Goal: Task Accomplishment & Management: Use online tool/utility

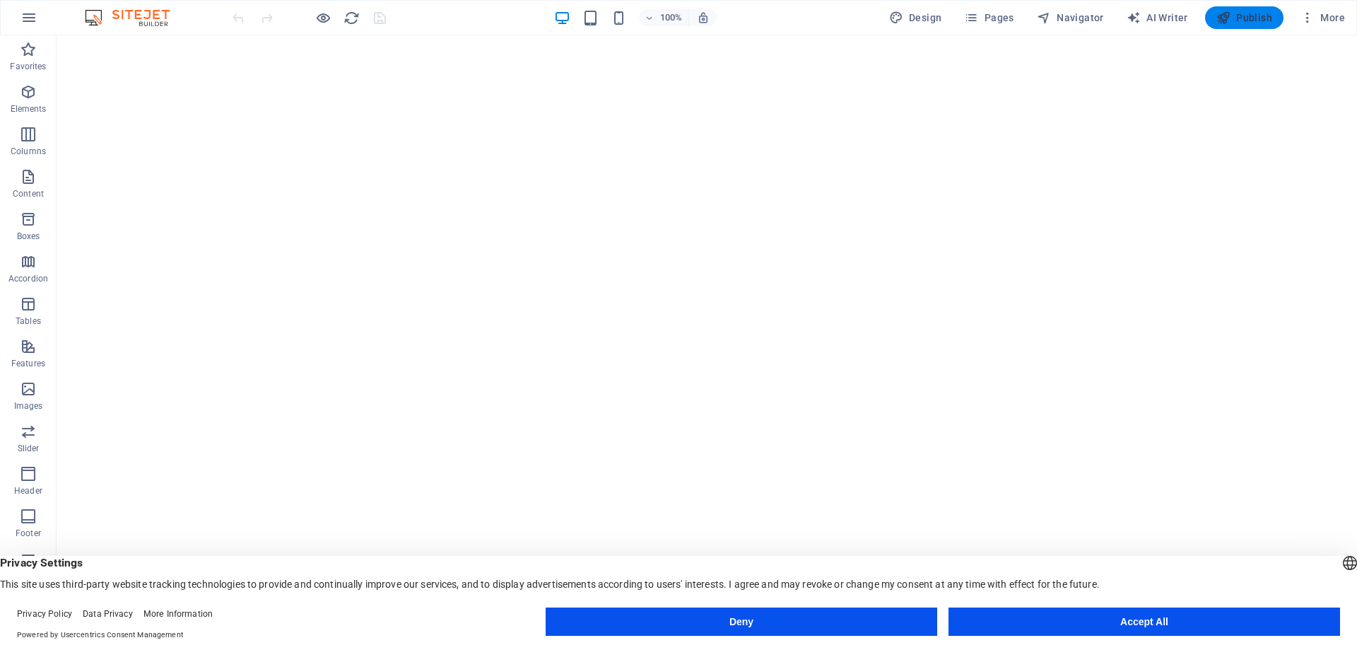
click at [1264, 16] on span "Publish" at bounding box center [1244, 18] width 56 height 14
click at [1322, 15] on span "More" at bounding box center [1323, 18] width 45 height 14
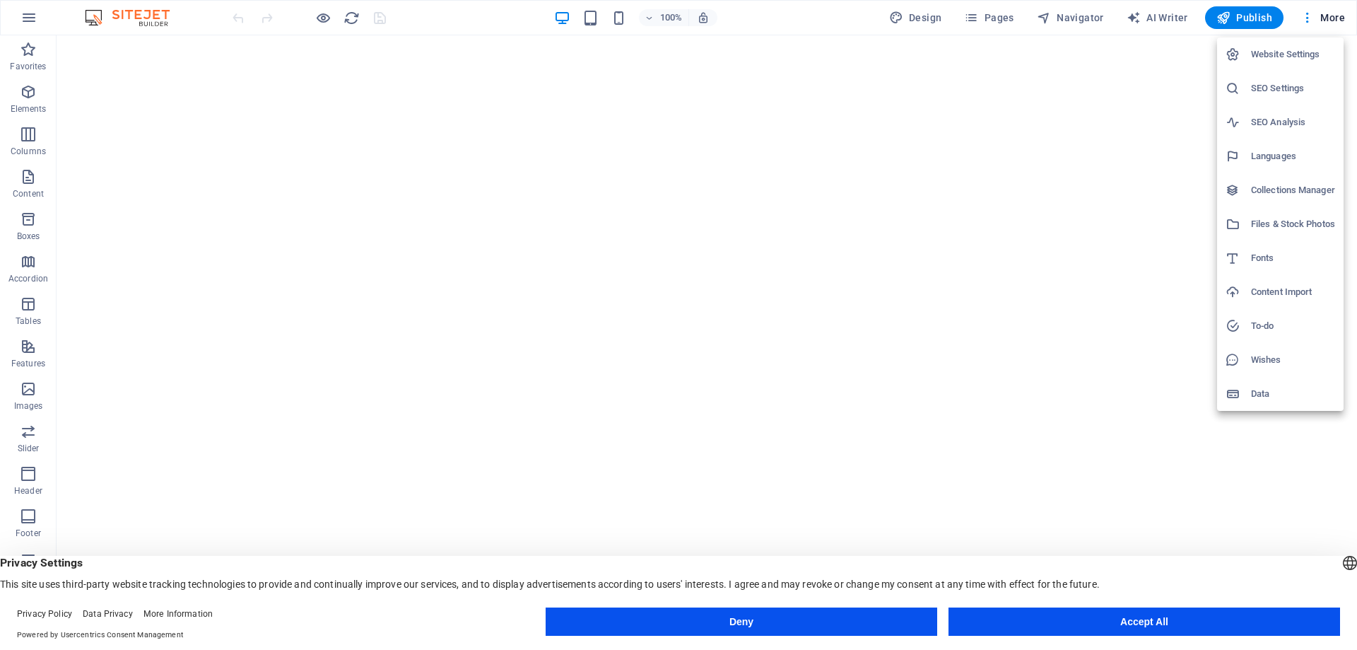
click at [1296, 290] on h6 "Content Import" at bounding box center [1293, 291] width 84 height 17
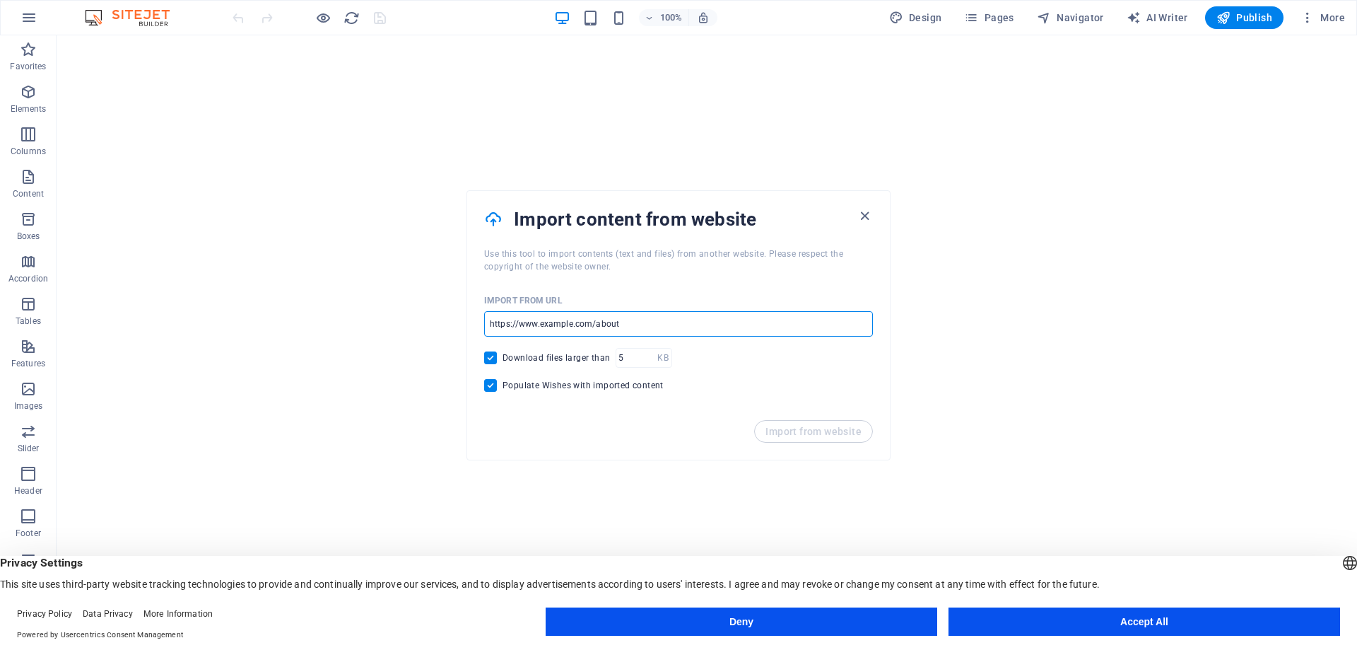
click at [630, 324] on input "url" at bounding box center [678, 323] width 389 height 25
paste input "https://www.avxpert.vn/"
type input "https://www.avxpert.vn/"
click at [833, 434] on span "Import from website" at bounding box center [814, 431] width 96 height 11
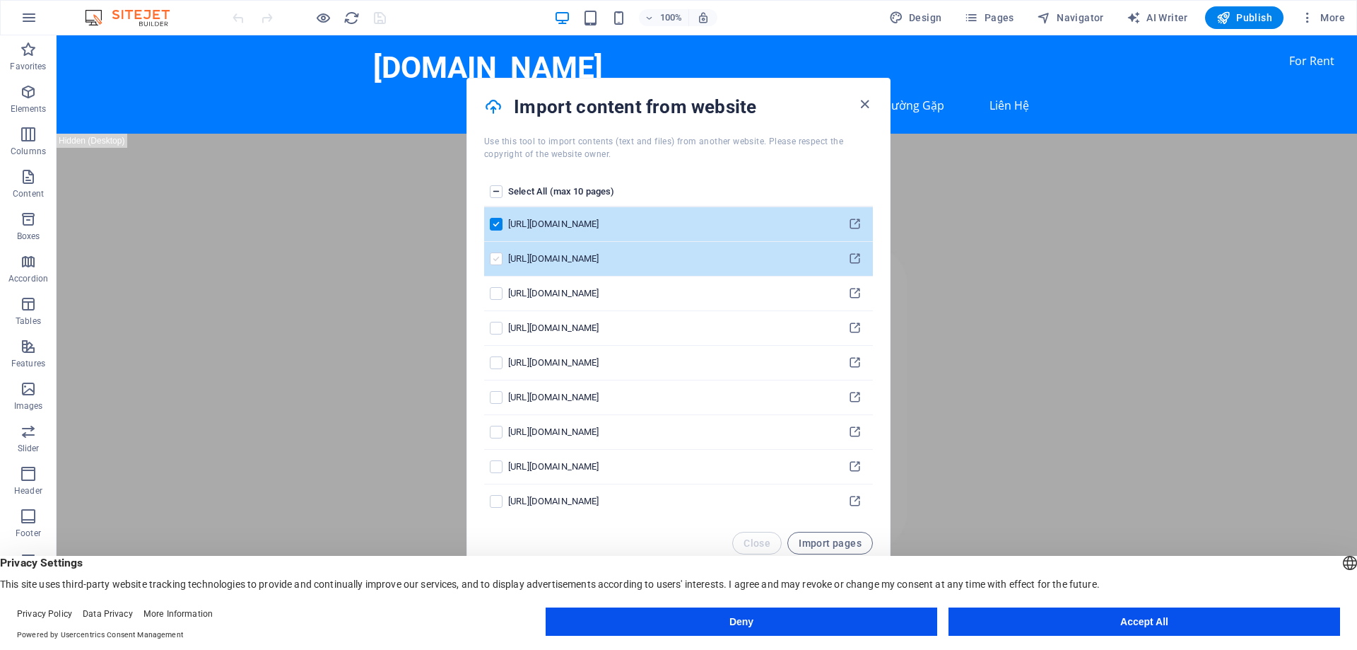
click at [498, 259] on label "pages list" at bounding box center [496, 258] width 13 height 13
click at [0, 0] on input "pages list" at bounding box center [0, 0] width 0 height 0
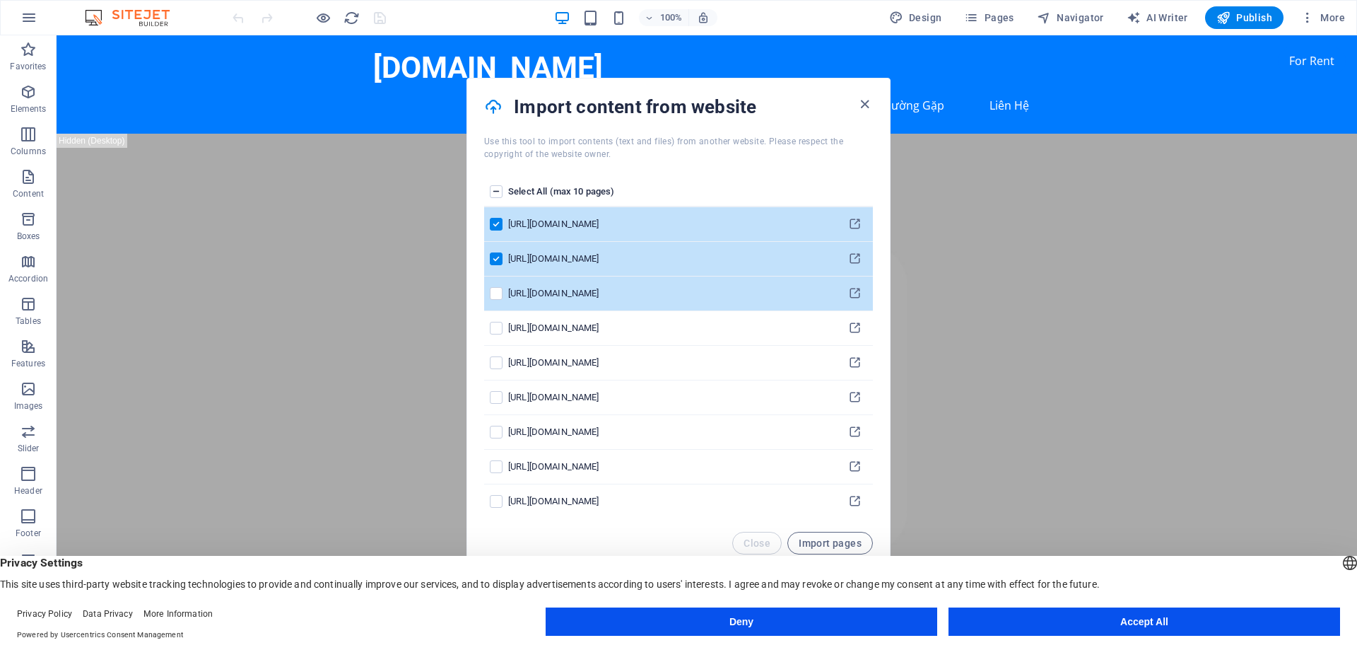
drag, startPoint x: 493, startPoint y: 291, endPoint x: 497, endPoint y: 302, distance: 11.2
click at [494, 296] on label "pages list" at bounding box center [496, 293] width 13 height 13
click at [0, 0] on input "pages list" at bounding box center [0, 0] width 0 height 0
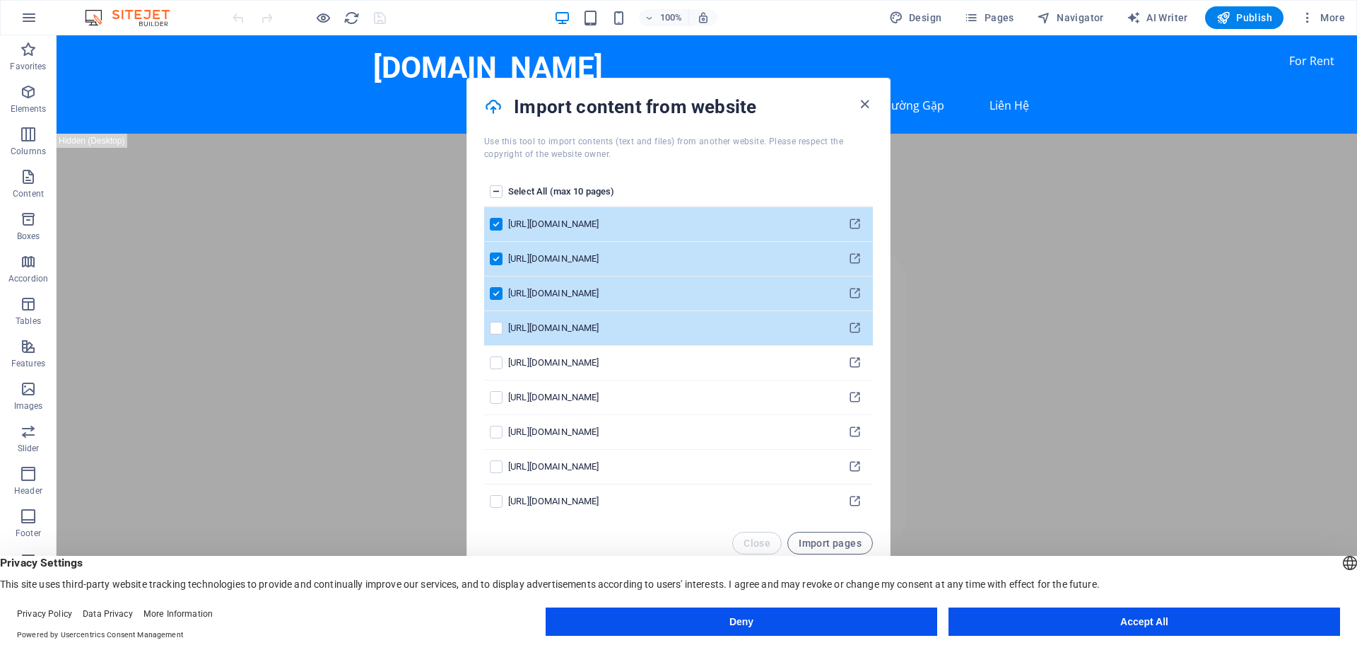
click at [498, 329] on label "pages list" at bounding box center [496, 328] width 13 height 13
click at [0, 0] on input "pages list" at bounding box center [0, 0] width 0 height 0
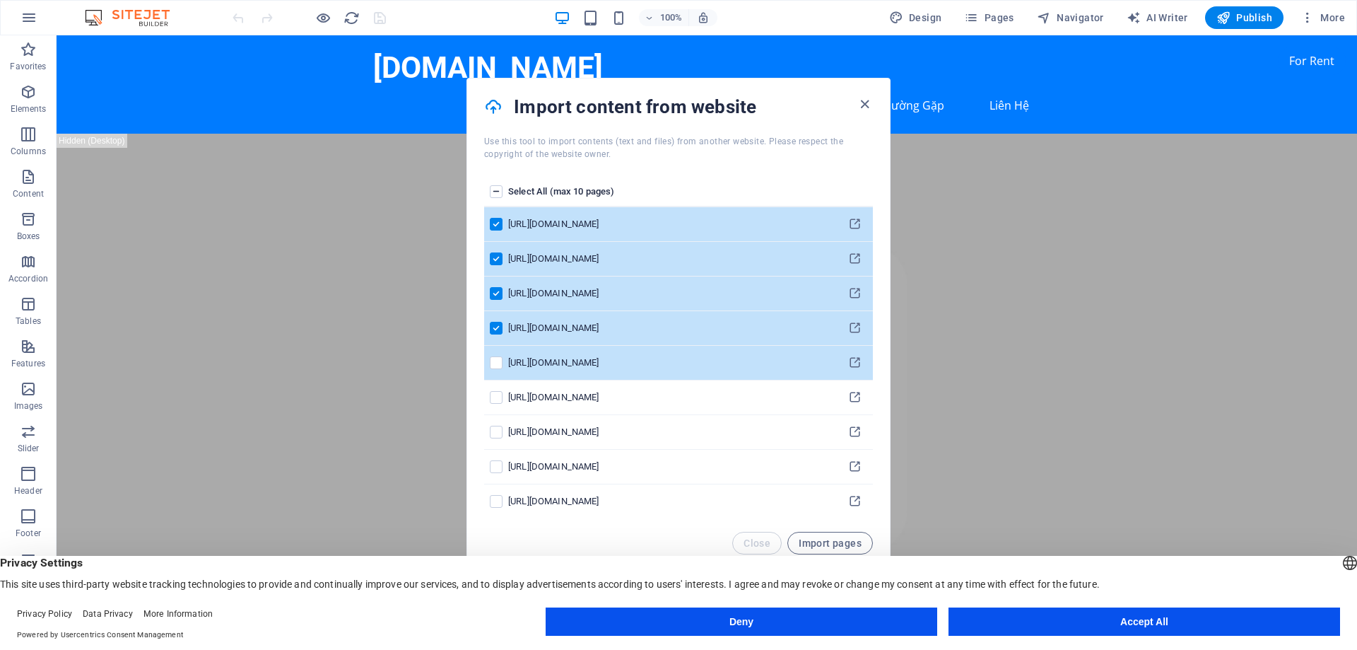
drag, startPoint x: 498, startPoint y: 358, endPoint x: 498, endPoint y: 371, distance: 13.4
click at [498, 358] on label "pages list" at bounding box center [496, 362] width 13 height 13
click at [0, 0] on input "pages list" at bounding box center [0, 0] width 0 height 0
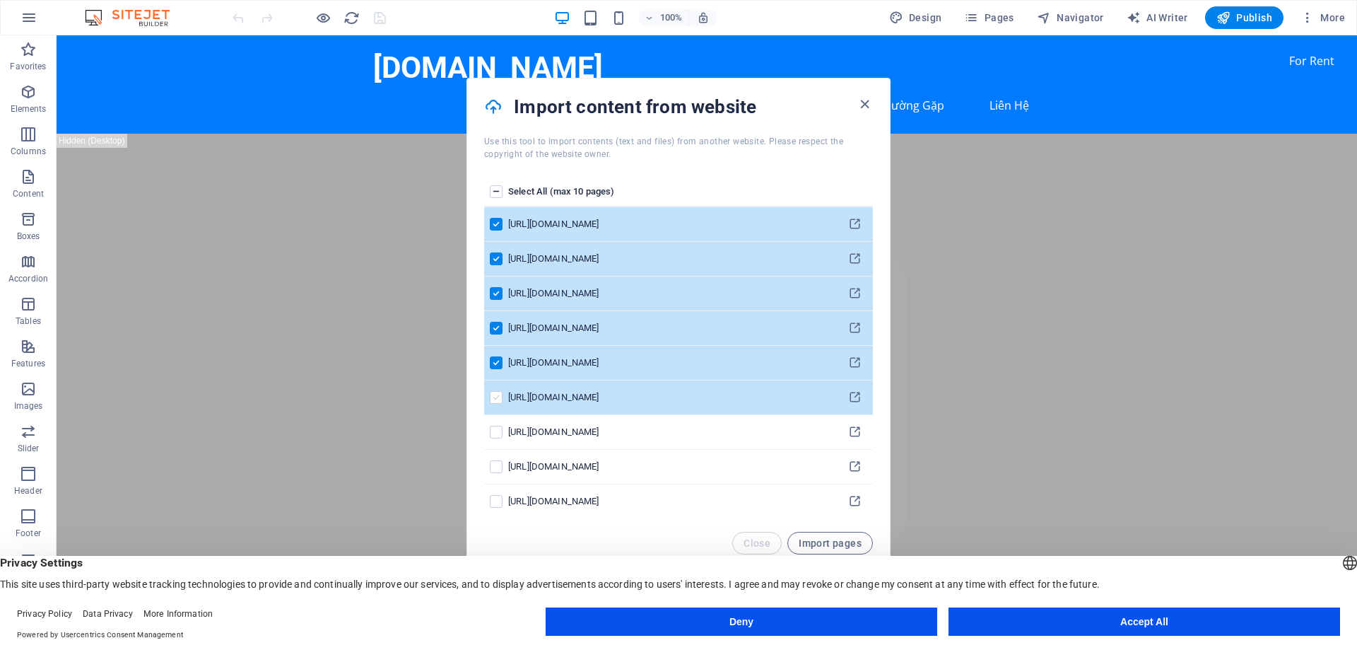
click at [498, 397] on td "pages list" at bounding box center [496, 397] width 24 height 35
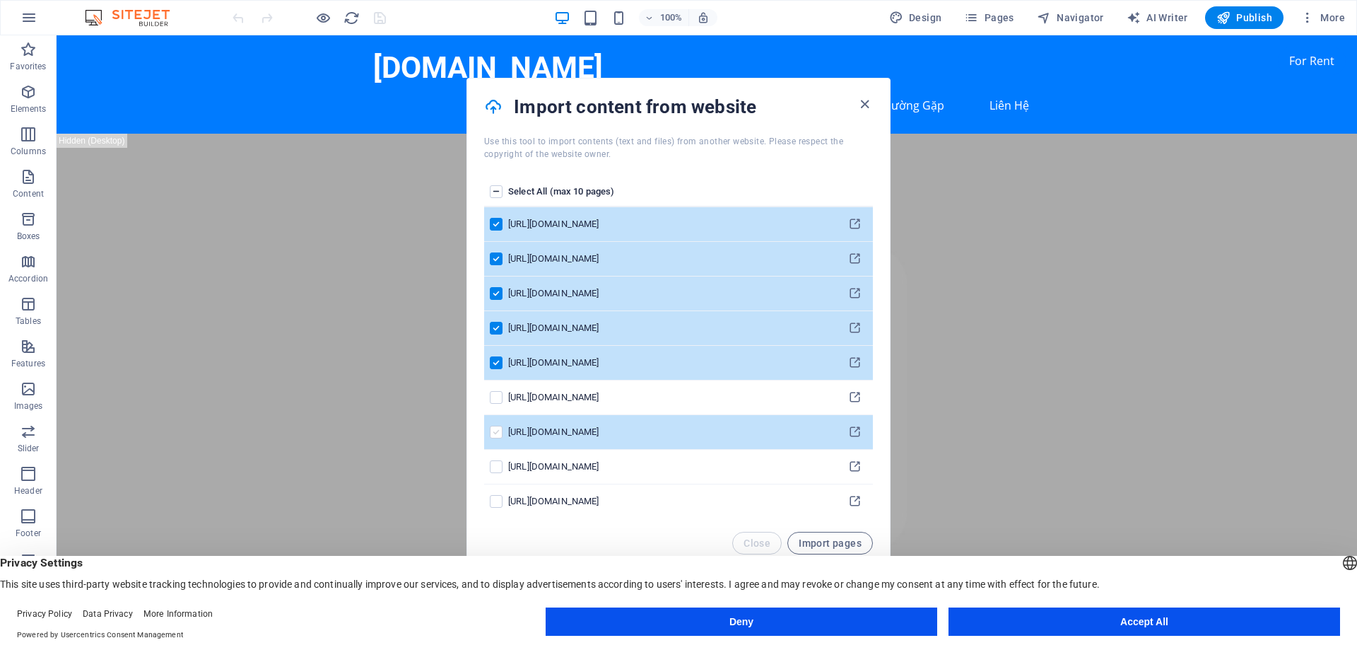
click at [498, 434] on label "pages list" at bounding box center [496, 432] width 13 height 13
click at [0, 0] on input "pages list" at bounding box center [0, 0] width 0 height 0
drag, startPoint x: 491, startPoint y: 398, endPoint x: 483, endPoint y: 406, distance: 11.5
click at [485, 400] on td "pages list" at bounding box center [496, 397] width 24 height 35
drag, startPoint x: 495, startPoint y: 459, endPoint x: 498, endPoint y: 449, distance: 10.1
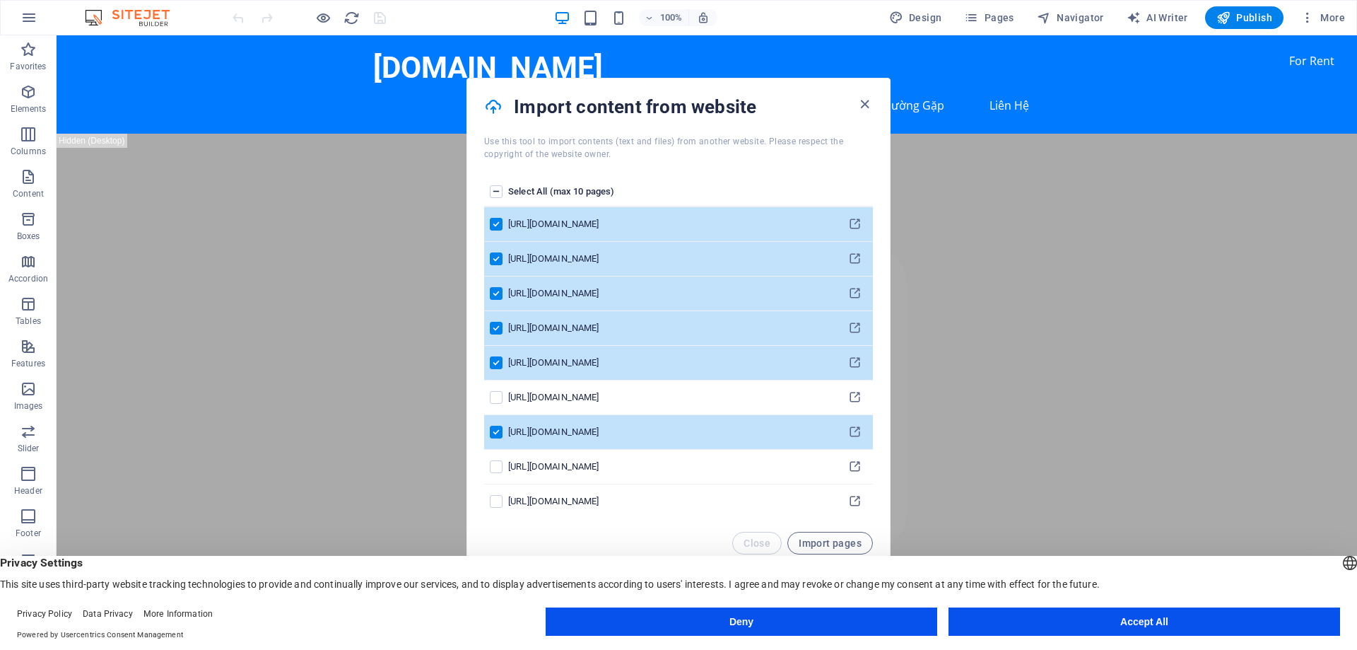
click at [496, 459] on td "pages list" at bounding box center [496, 467] width 24 height 35
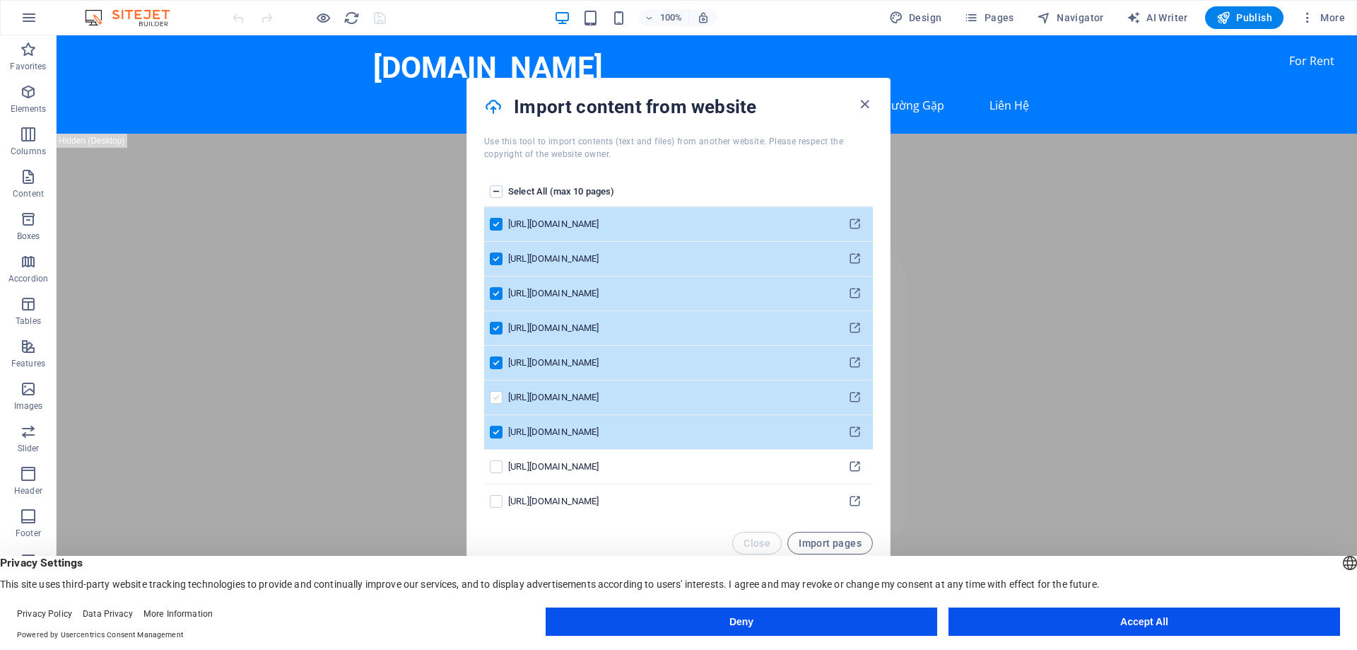
click at [491, 402] on label "pages list" at bounding box center [496, 397] width 13 height 13
click at [0, 0] on input "pages list" at bounding box center [0, 0] width 0 height 0
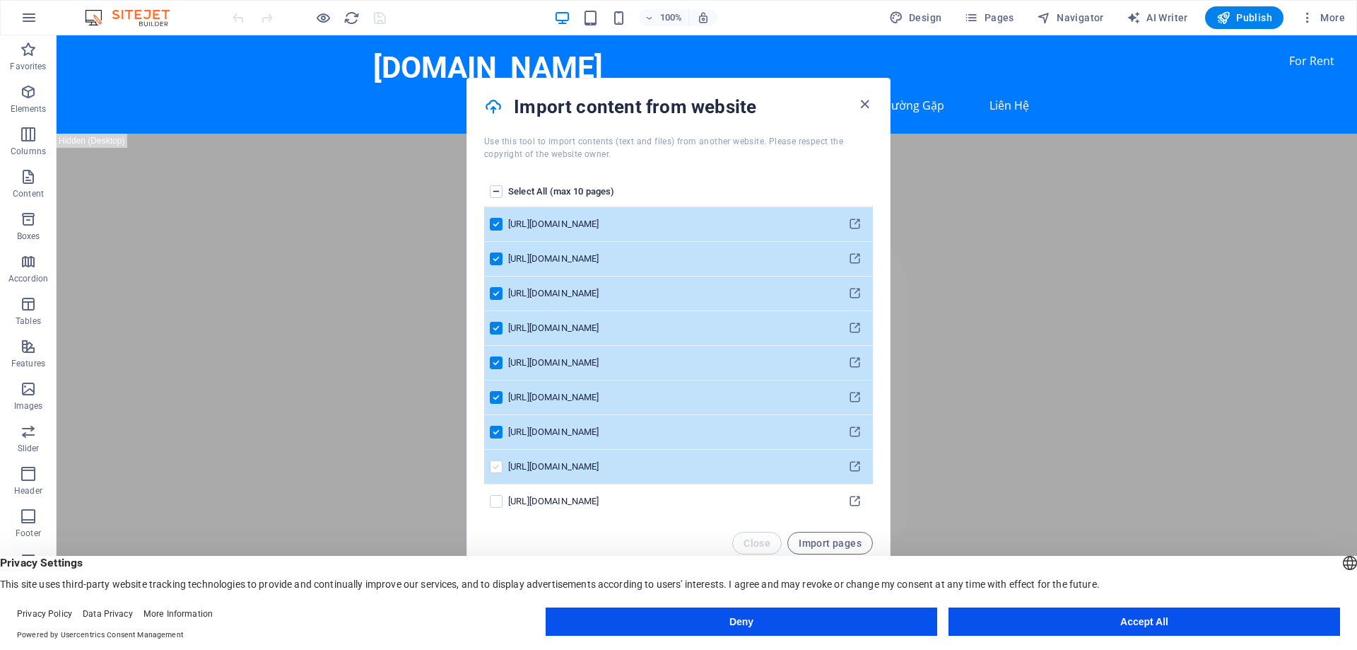
click at [493, 471] on td "pages list" at bounding box center [496, 467] width 24 height 35
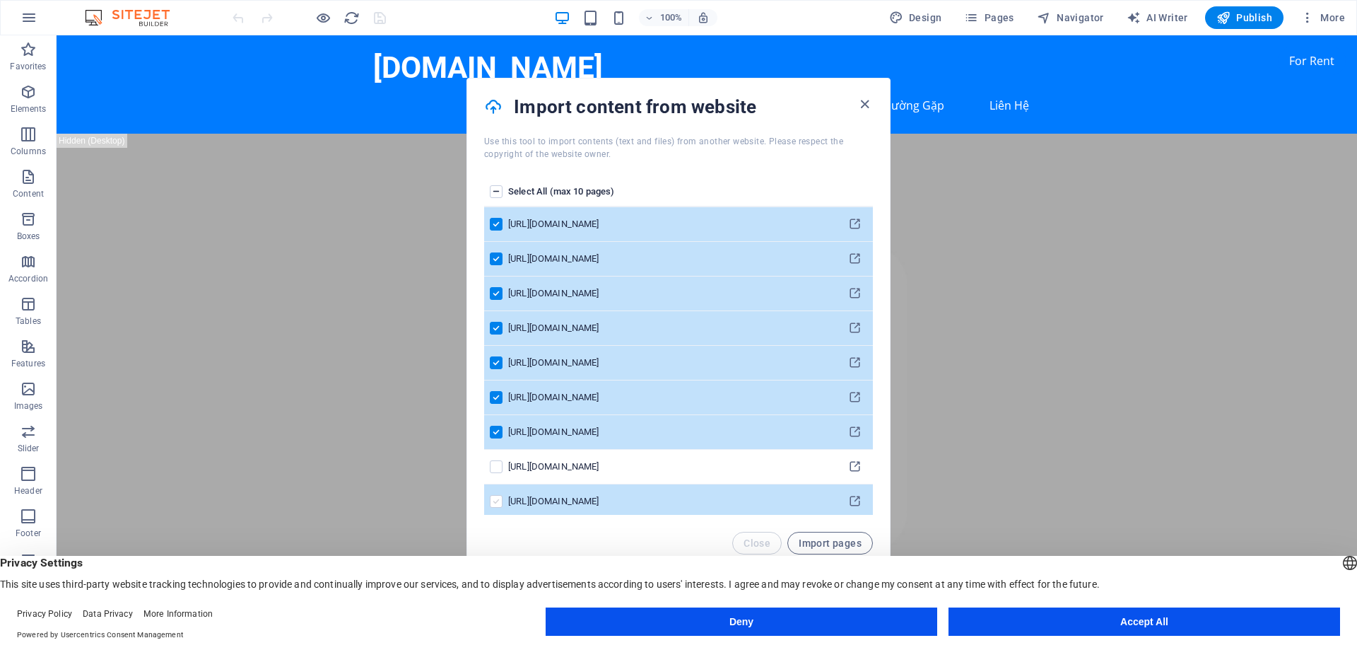
click at [495, 500] on label "pages list" at bounding box center [496, 501] width 13 height 13
click at [0, 0] on input "pages list" at bounding box center [0, 0] width 0 height 0
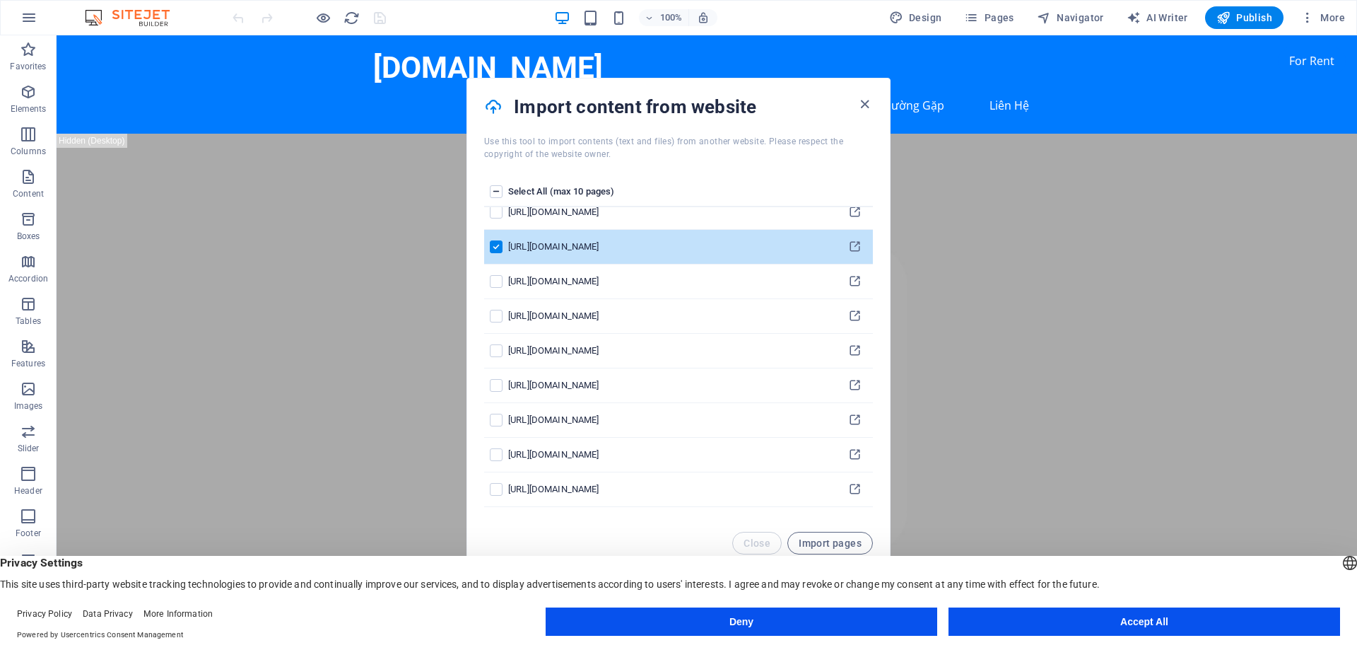
scroll to position [283, 0]
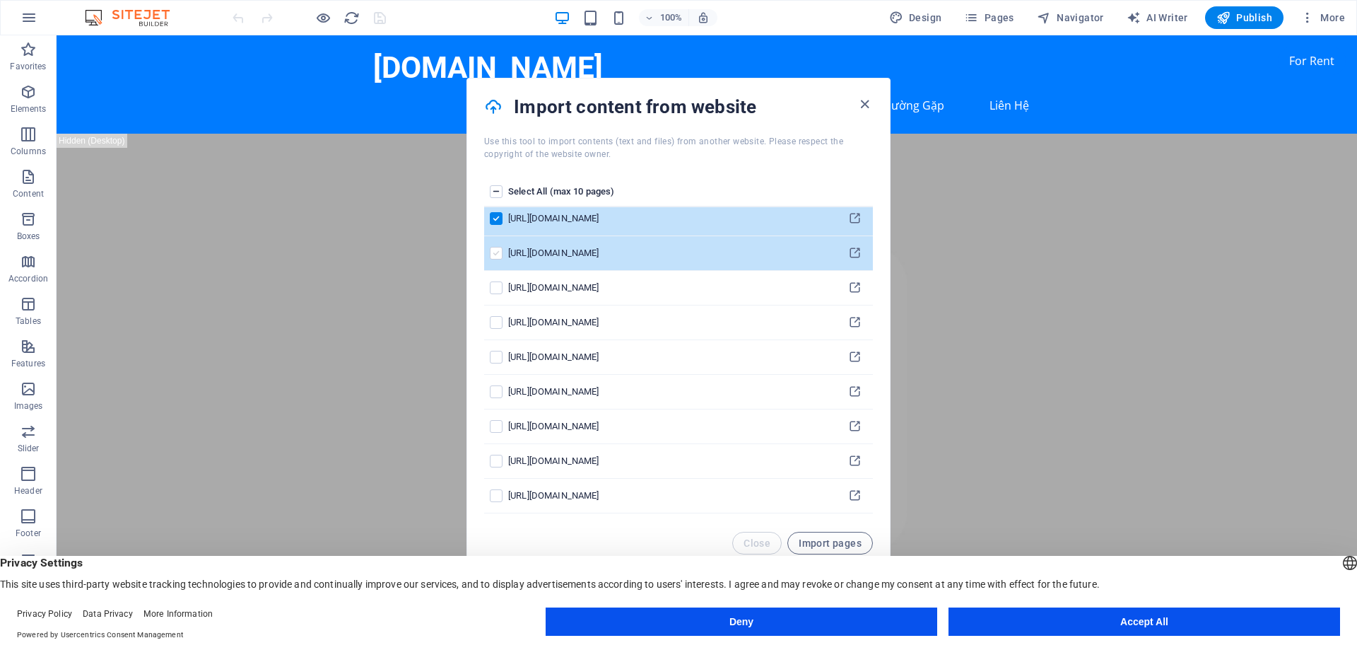
click at [499, 252] on label "pages list" at bounding box center [496, 253] width 13 height 13
click at [0, 0] on input "pages list" at bounding box center [0, 0] width 0 height 0
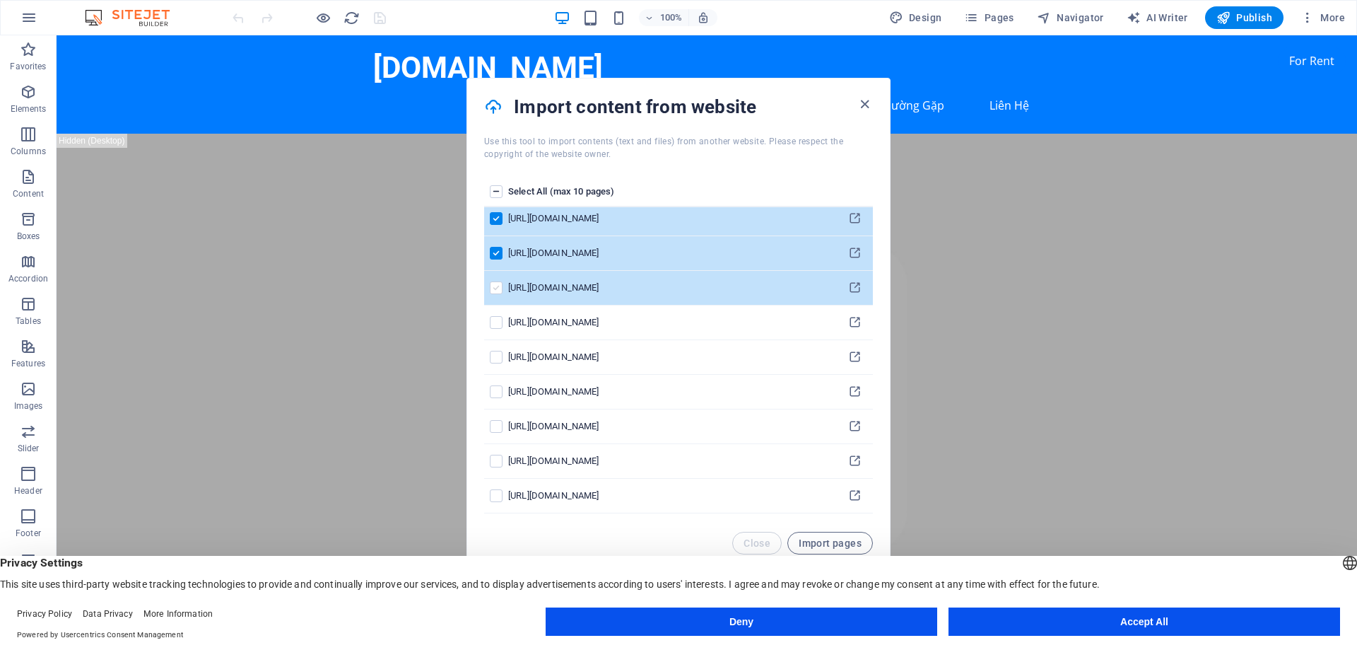
click at [497, 288] on label "pages list" at bounding box center [496, 287] width 13 height 13
click at [0, 0] on input "pages list" at bounding box center [0, 0] width 0 height 0
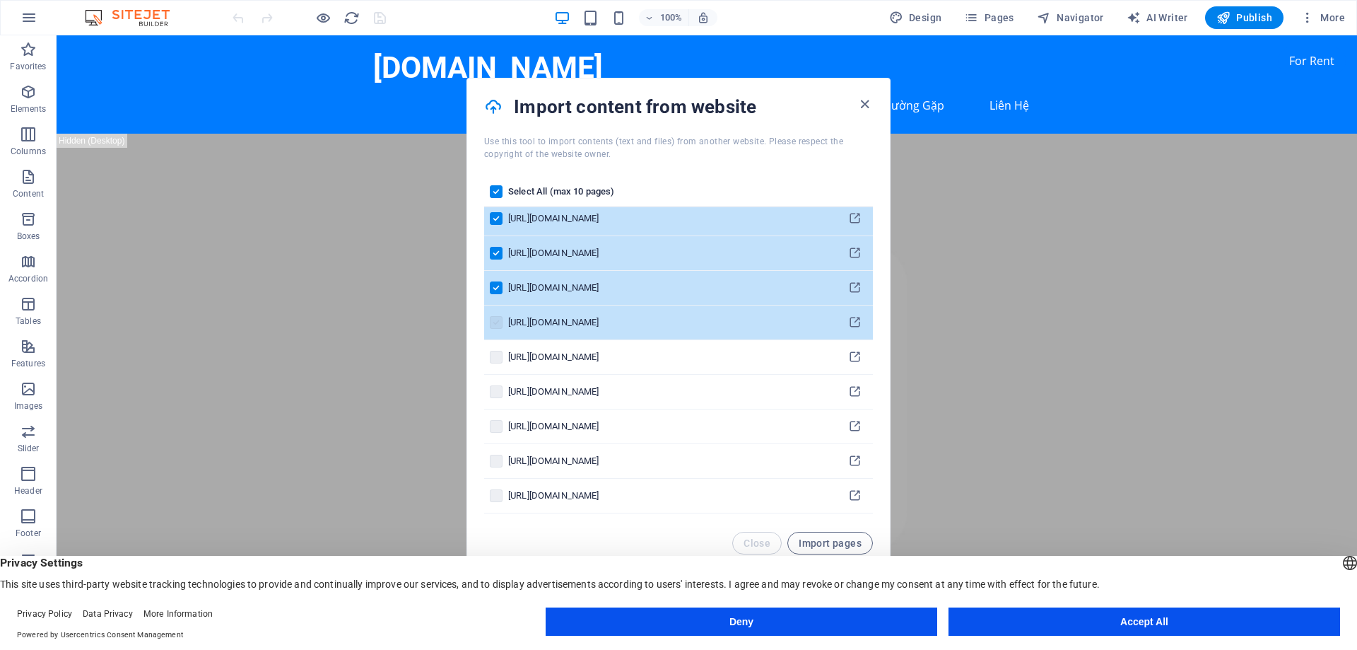
click at [499, 319] on label "pages list" at bounding box center [496, 322] width 13 height 13
click at [491, 319] on label "pages list" at bounding box center [496, 322] width 13 height 13
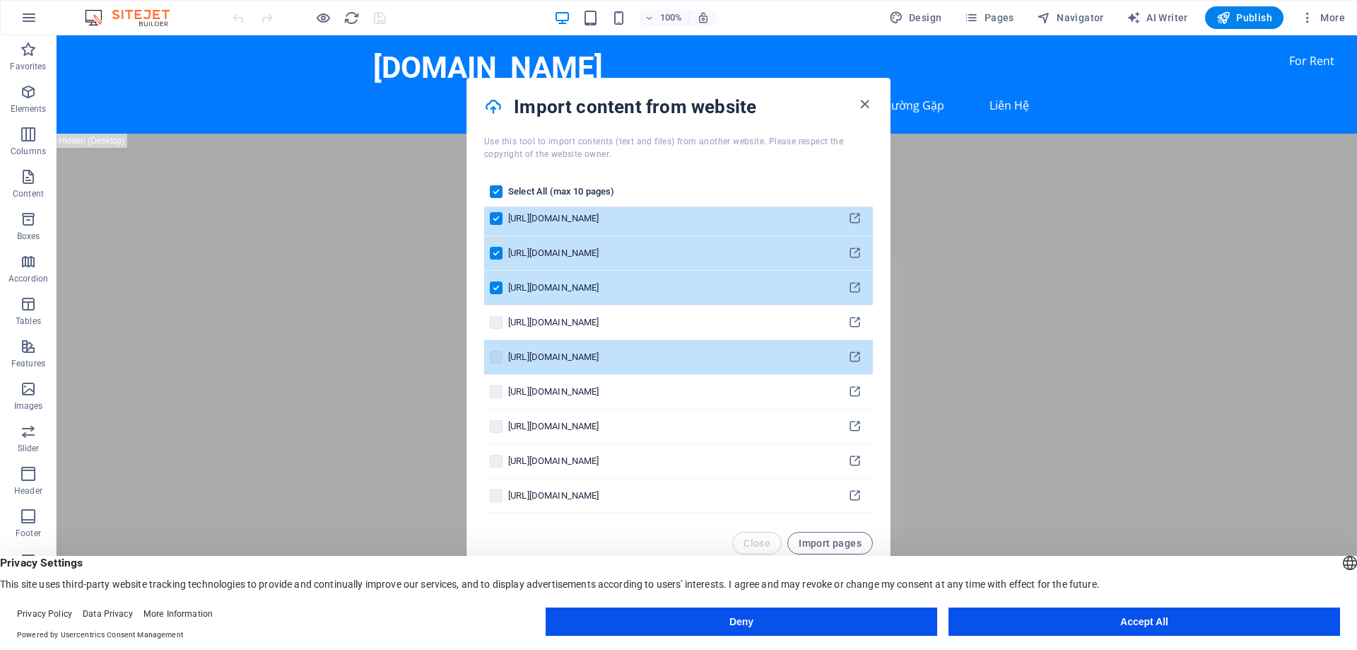
drag, startPoint x: 492, startPoint y: 322, endPoint x: 495, endPoint y: 344, distance: 22.1
click at [492, 324] on label "pages list" at bounding box center [496, 322] width 13 height 13
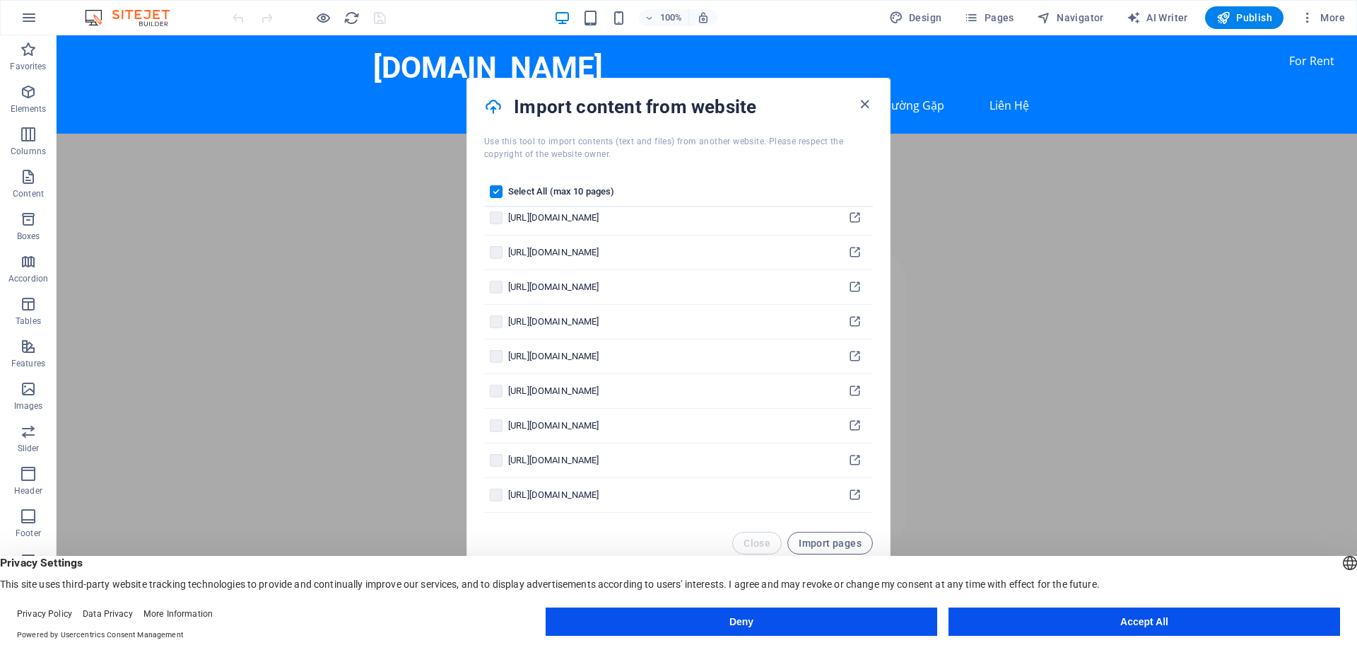
scroll to position [2474, 0]
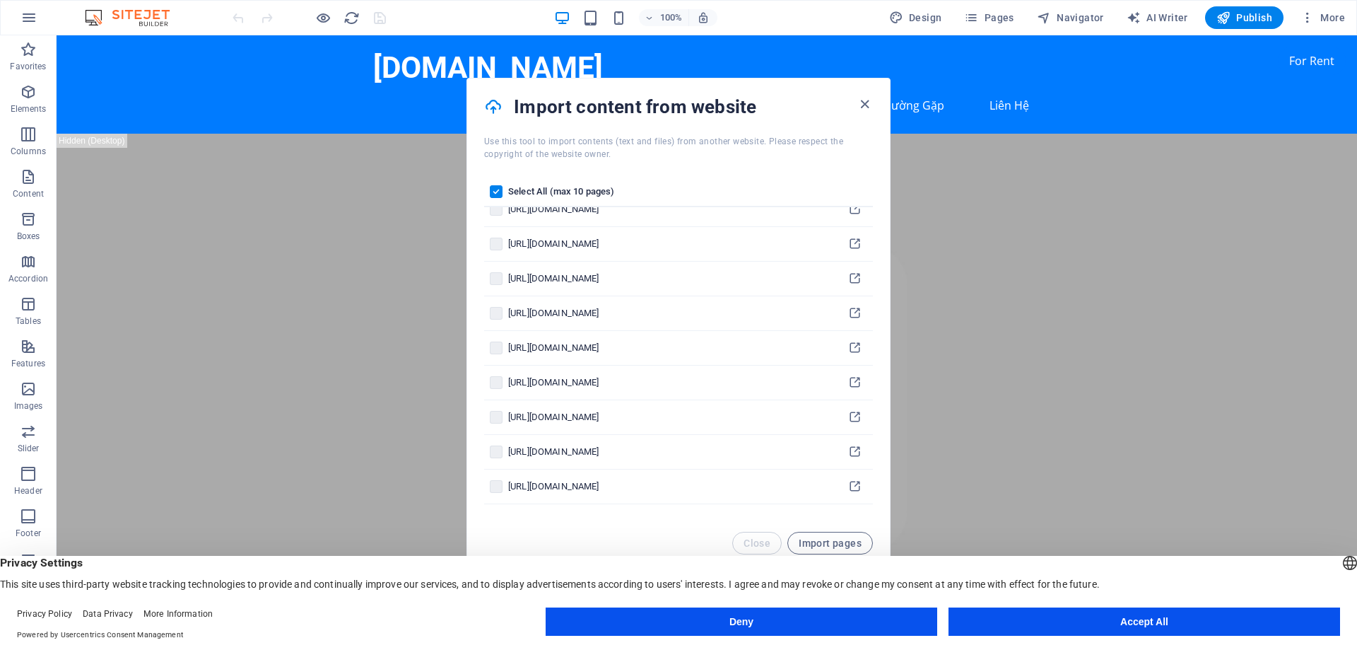
drag, startPoint x: 874, startPoint y: 119, endPoint x: 829, endPoint y: 47, distance: 85.3
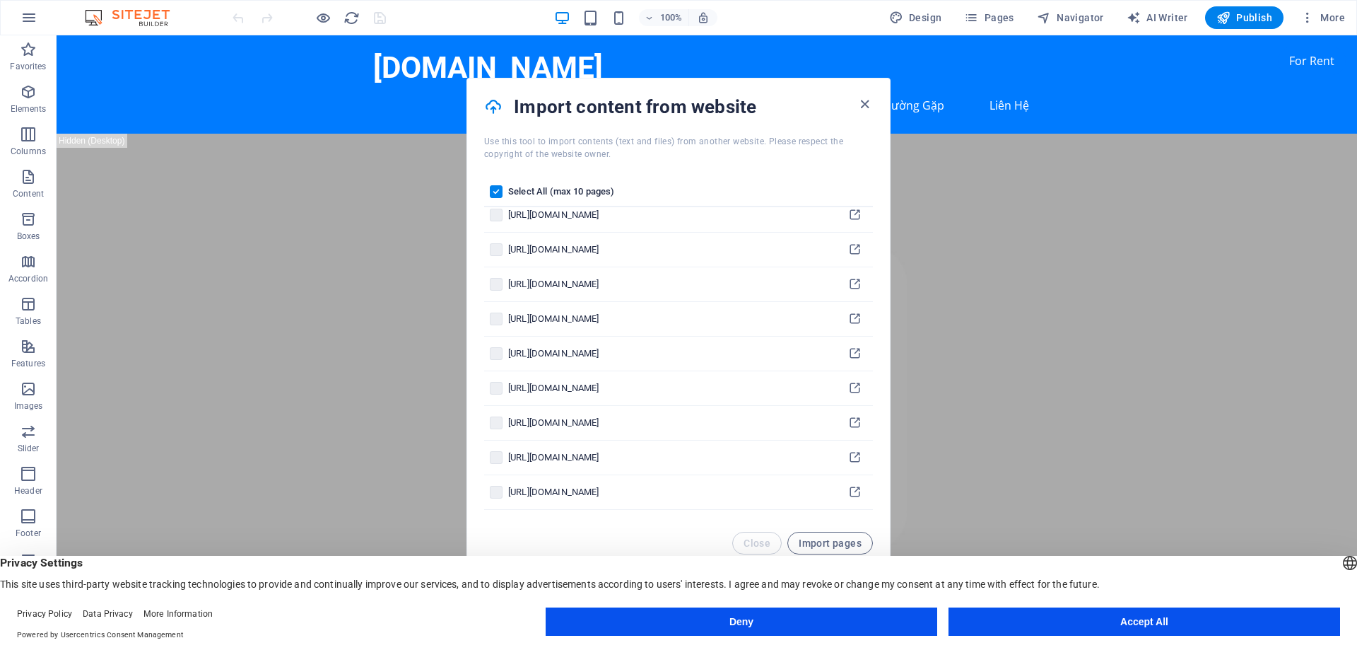
scroll to position [2545, 0]
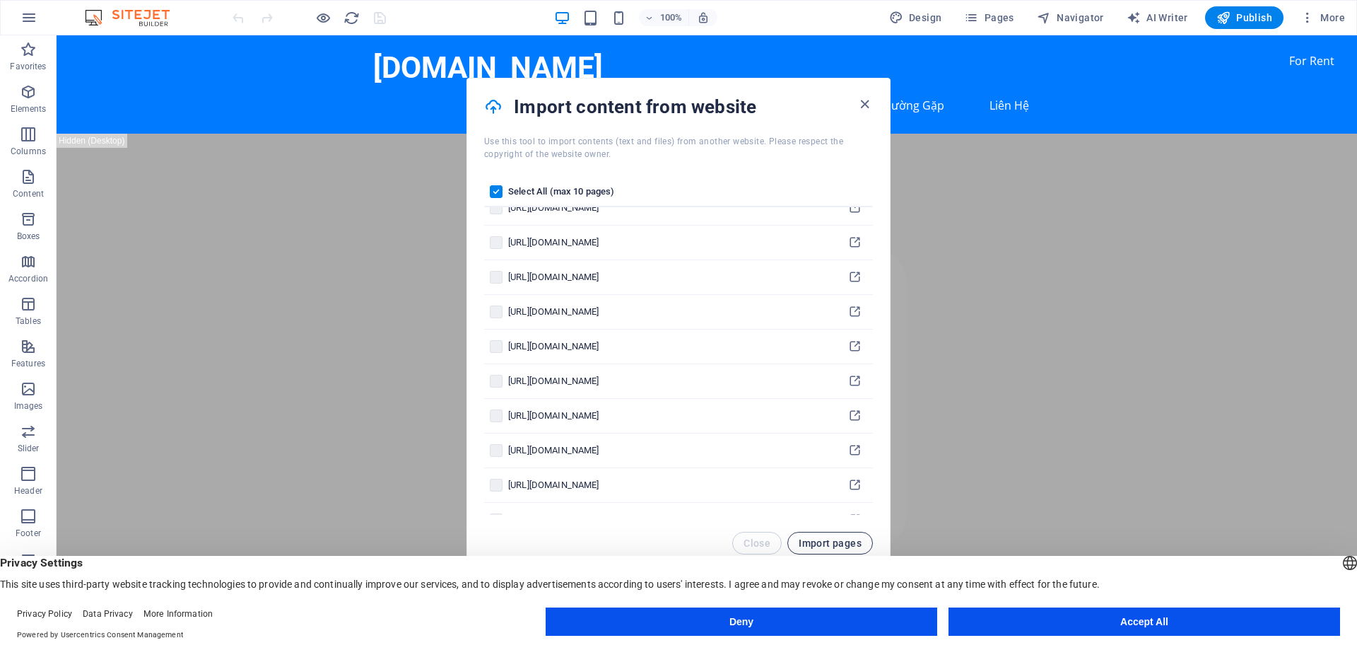
click at [834, 533] on button "Import pages" at bounding box center [830, 543] width 86 height 23
click at [763, 535] on button "Close" at bounding box center [756, 543] width 49 height 23
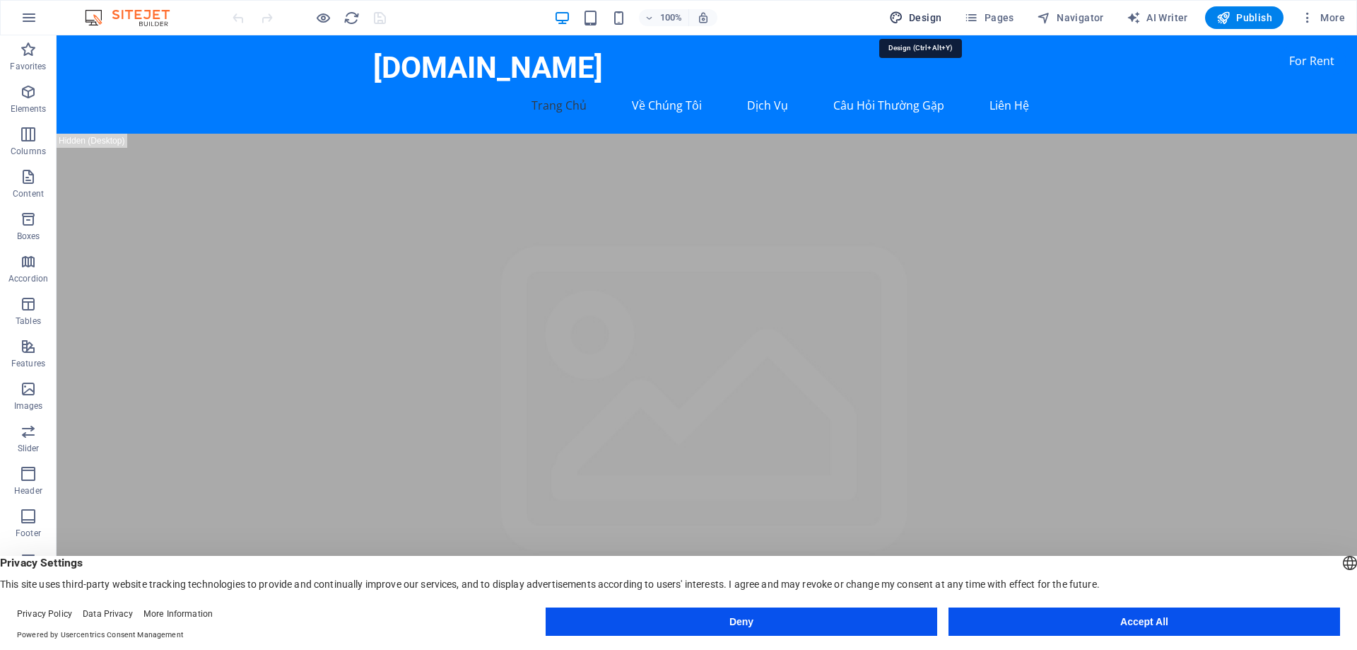
click at [914, 15] on span "Design" at bounding box center [915, 18] width 53 height 14
select select "px"
select select "200"
select select "px"
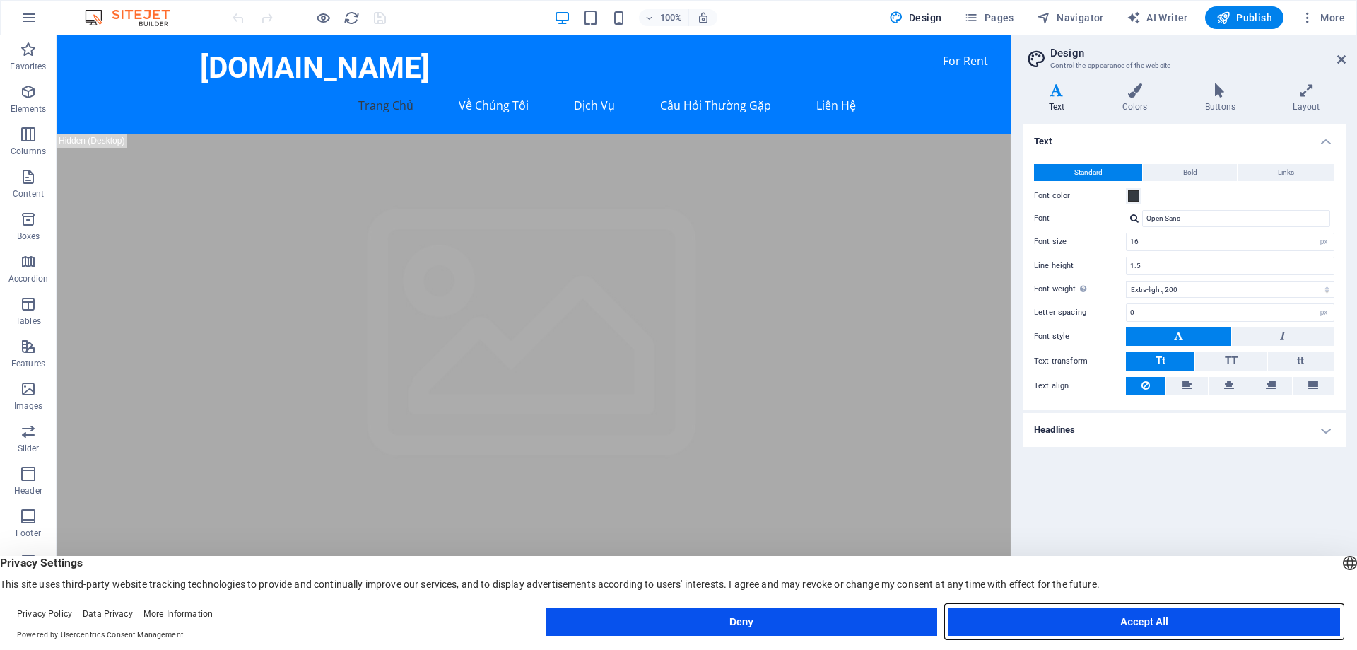
click at [1079, 622] on button "Accept All" at bounding box center [1145, 621] width 392 height 28
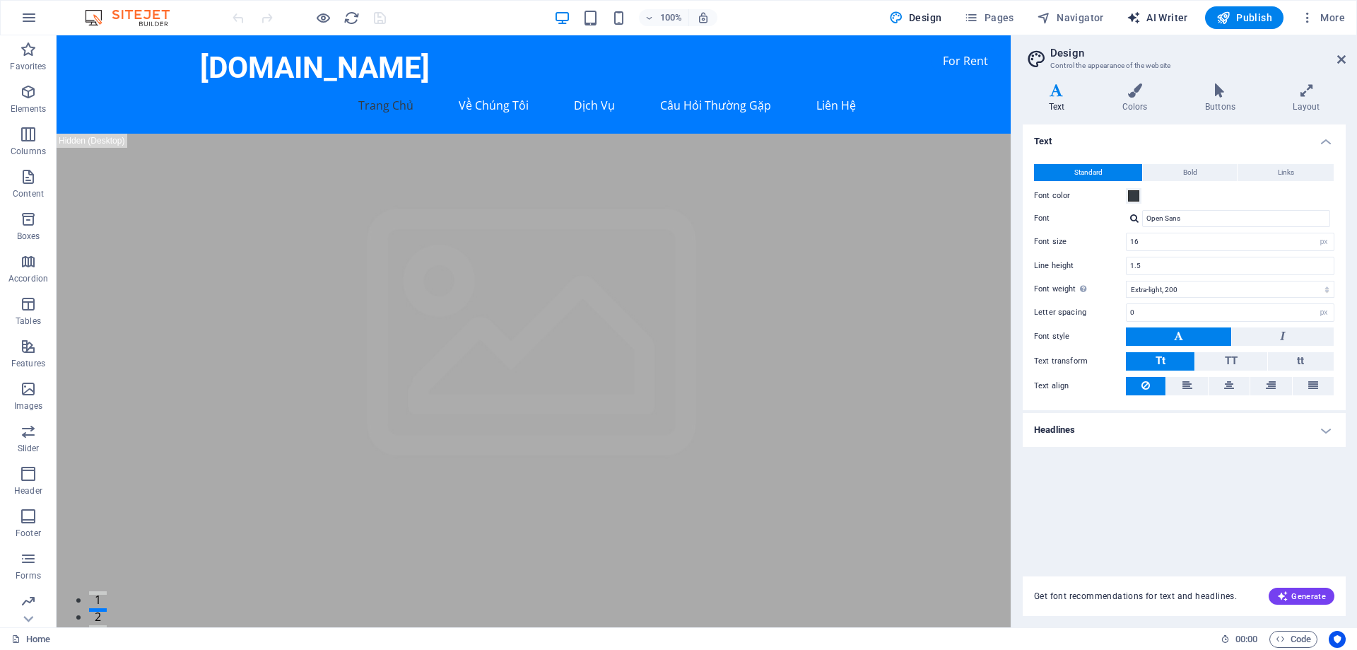
click at [1171, 18] on span "AI Writer" at bounding box center [1157, 18] width 61 height 14
select select "English"
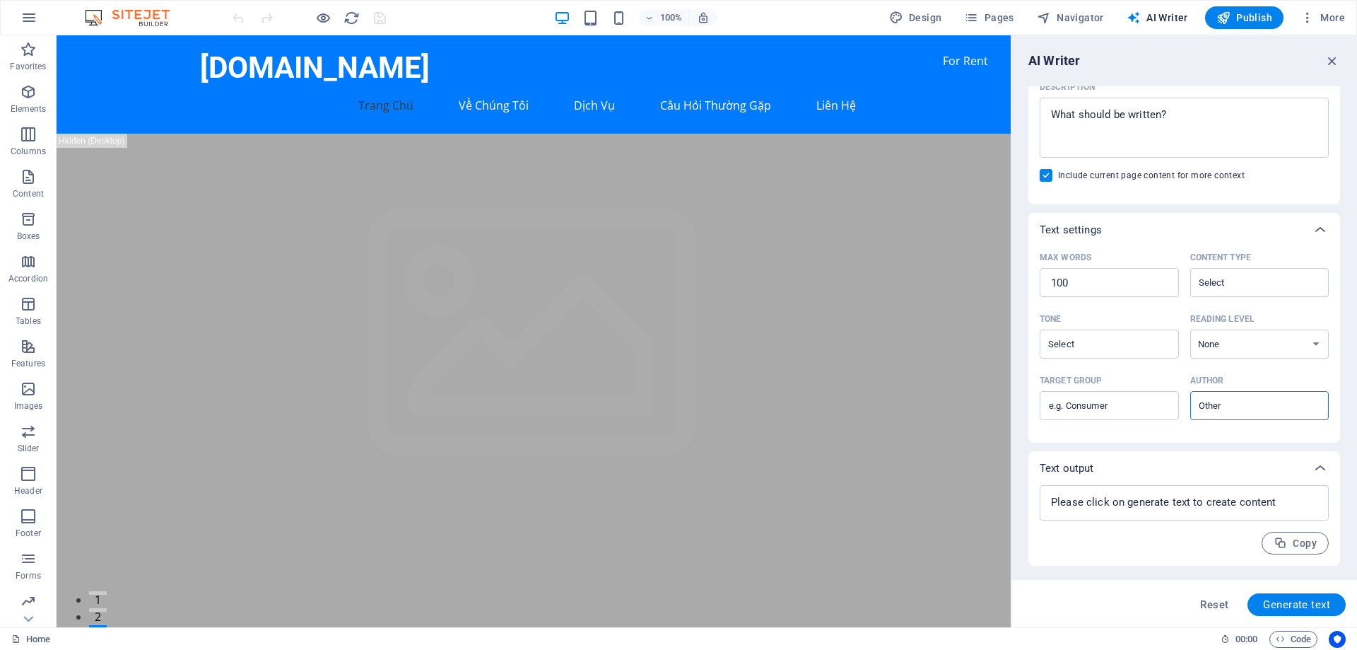
scroll to position [0, 0]
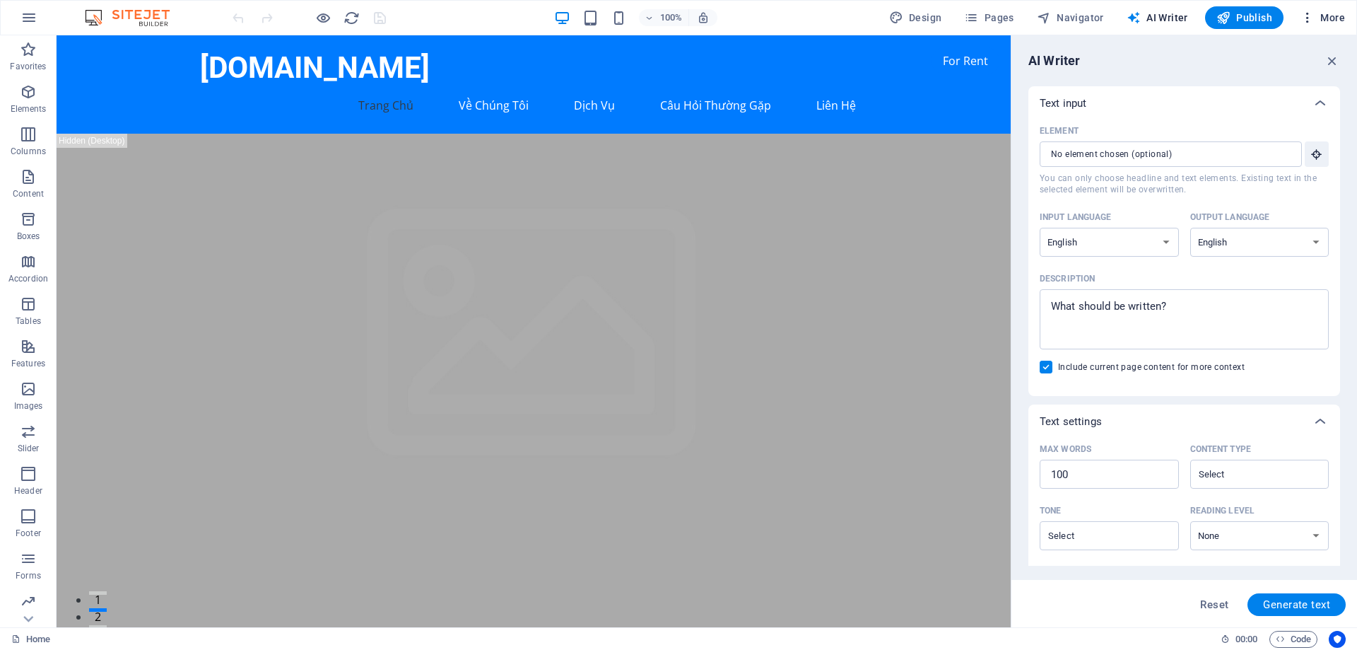
click at [1321, 16] on span "More" at bounding box center [1323, 18] width 45 height 14
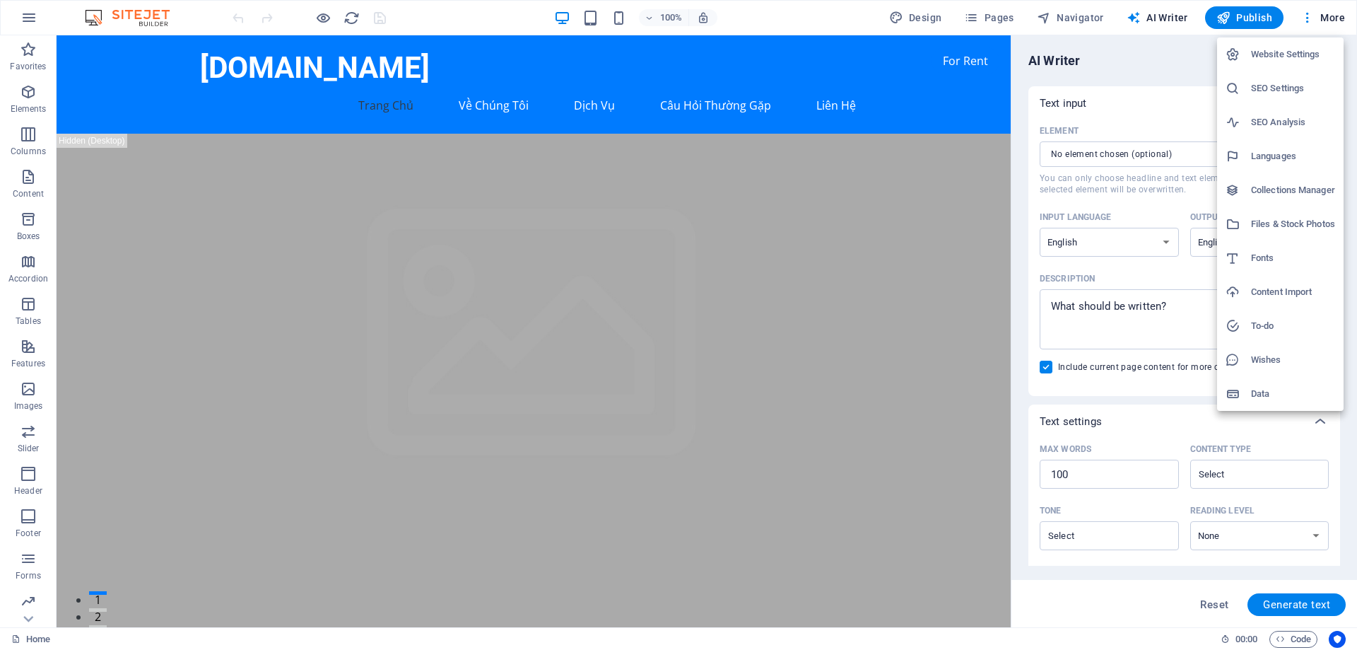
click at [997, 18] on div at bounding box center [678, 325] width 1357 height 650
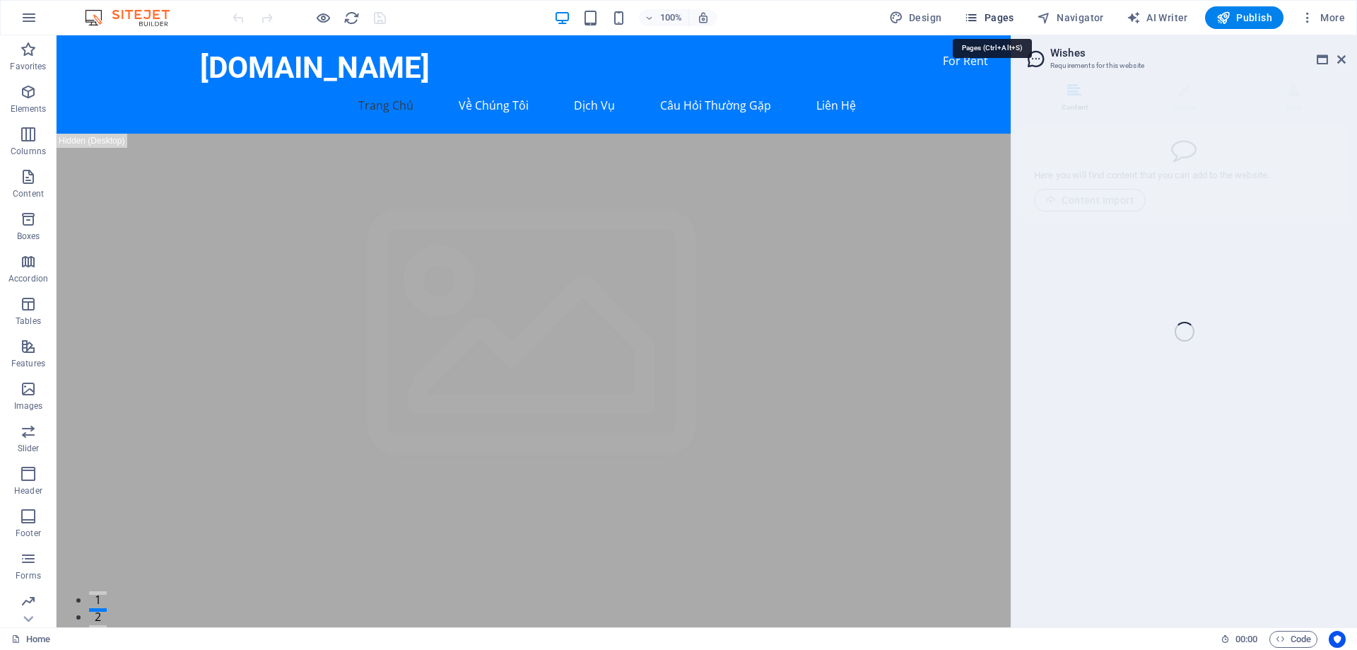
click at [972, 18] on icon "button" at bounding box center [971, 18] width 14 height 14
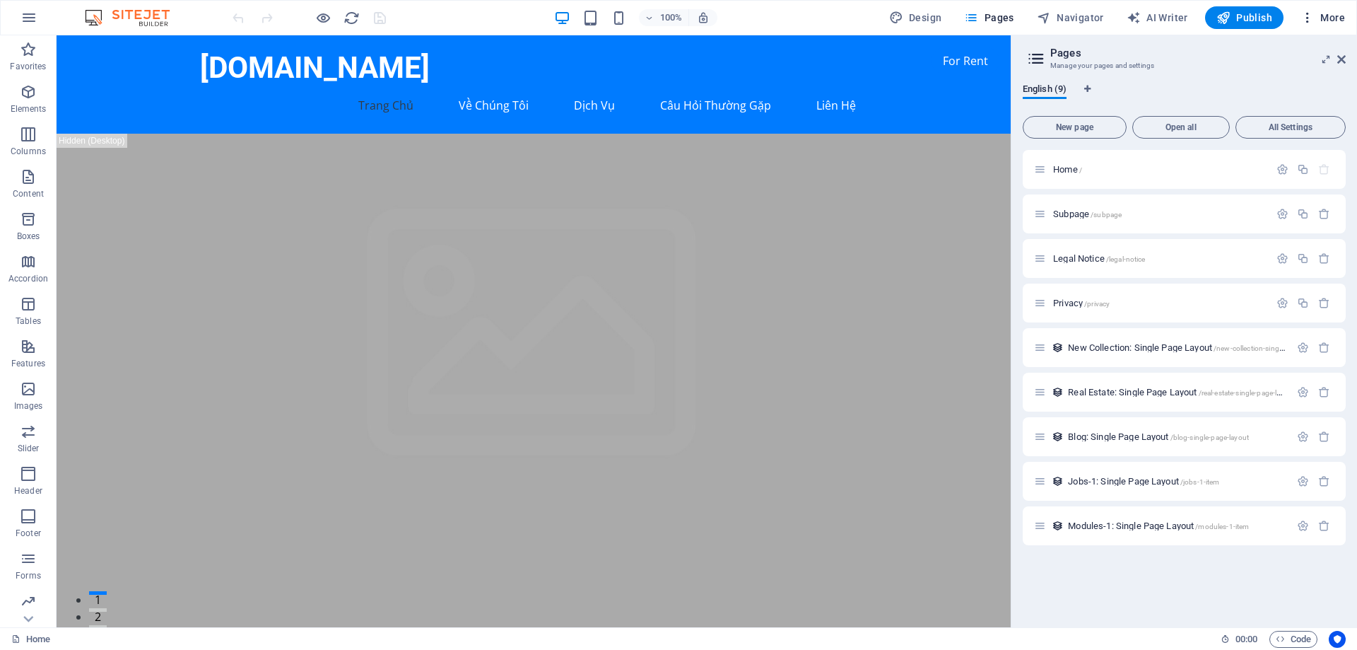
click at [1320, 19] on span "More" at bounding box center [1323, 18] width 45 height 14
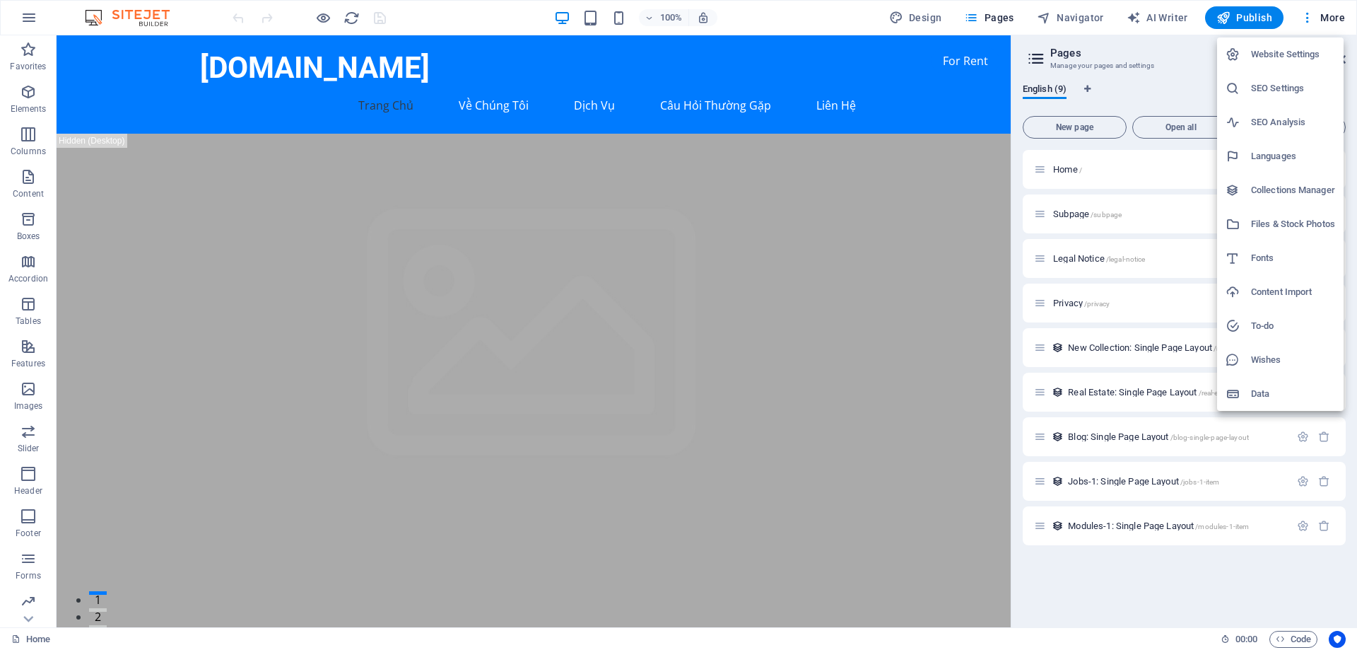
click at [1275, 54] on h6 "Website Settings" at bounding box center [1293, 54] width 84 height 17
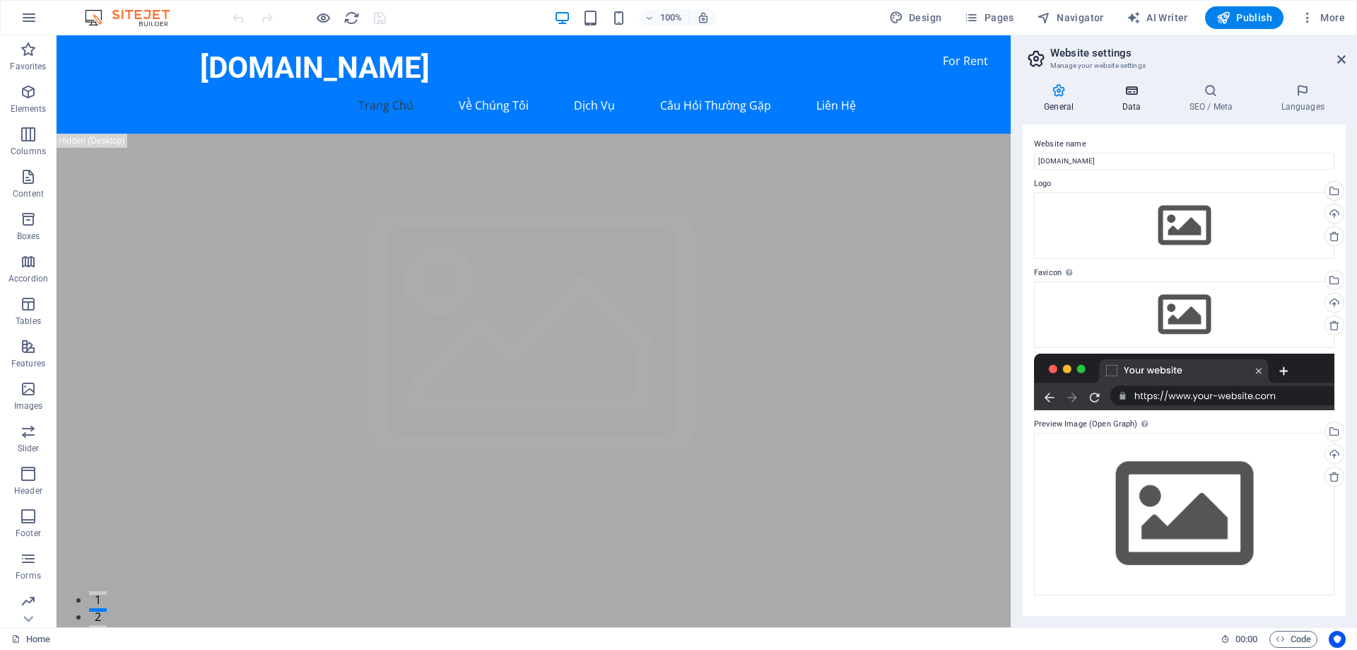
click at [1130, 107] on h4 "Data" at bounding box center [1134, 98] width 67 height 30
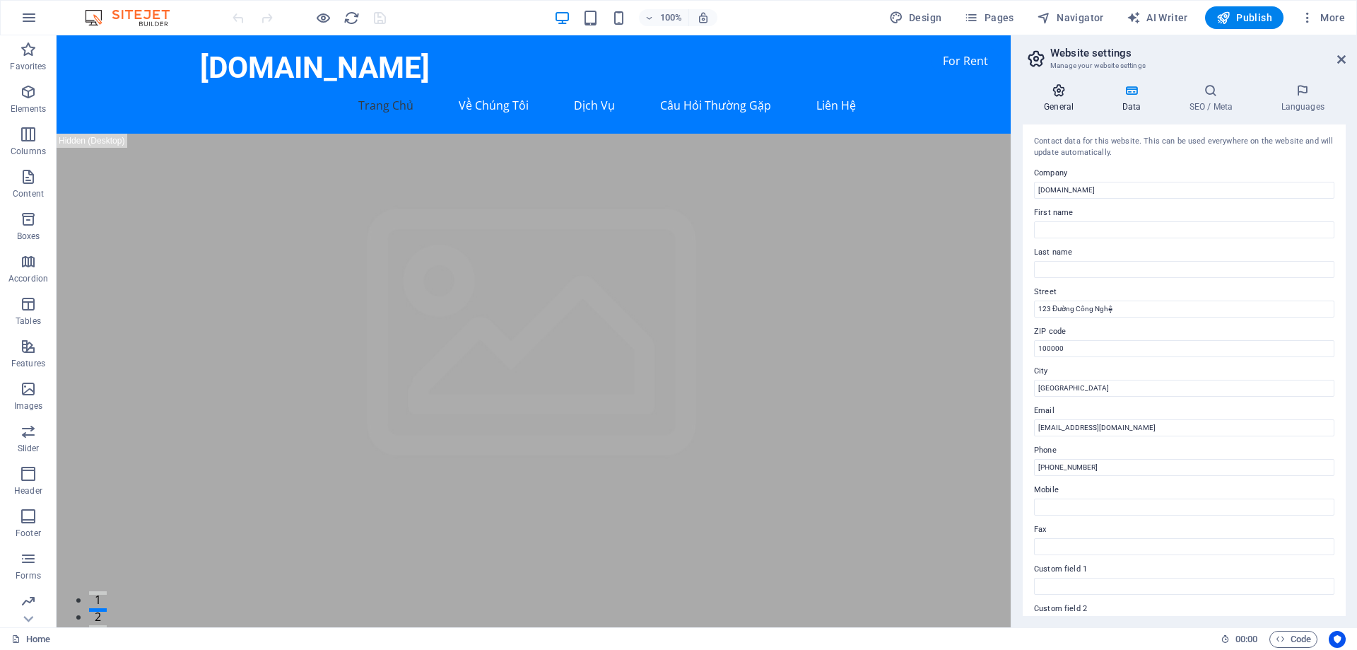
click at [1067, 98] on h4 "General" at bounding box center [1062, 98] width 78 height 30
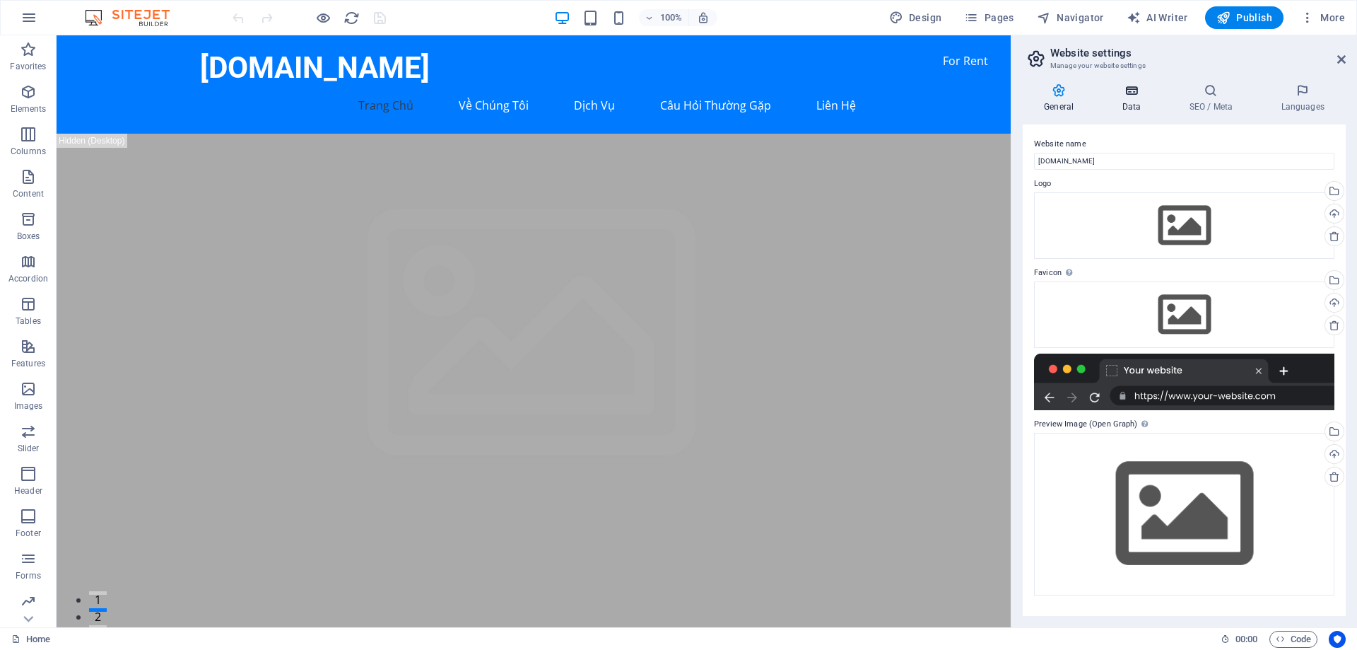
click at [1130, 102] on h4 "Data" at bounding box center [1134, 98] width 67 height 30
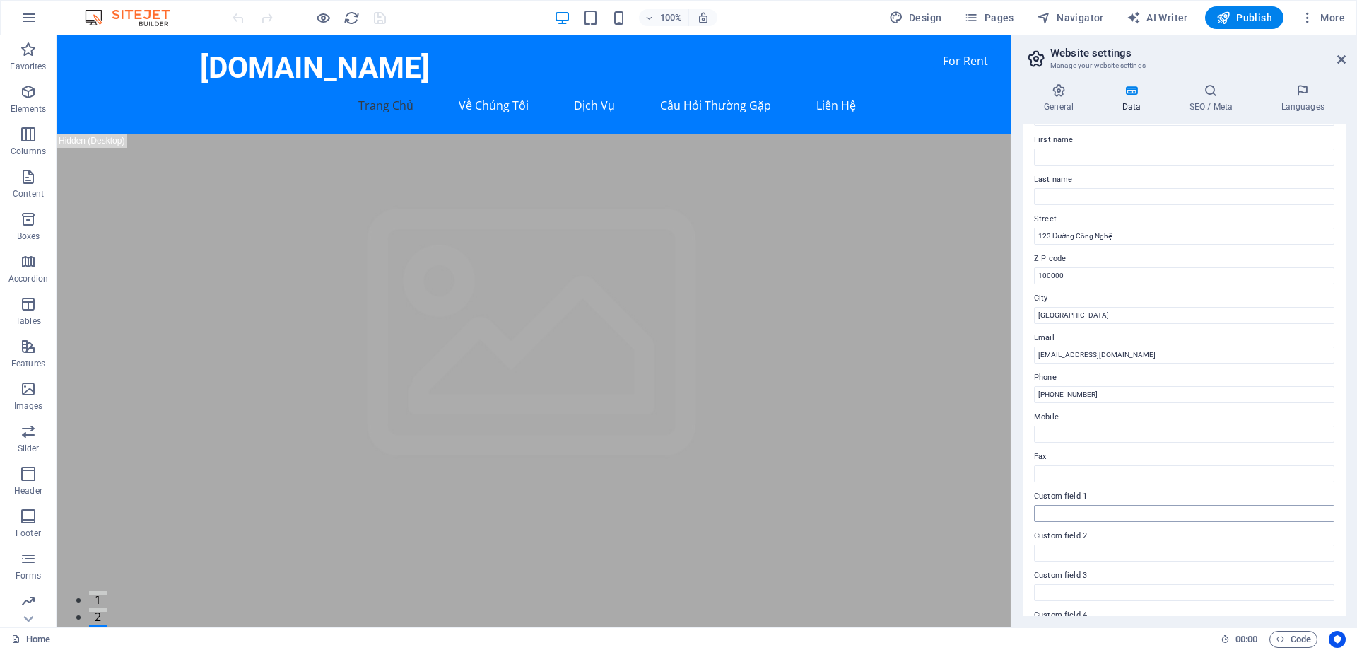
scroll to position [188, 0]
click at [1060, 98] on h4 "General" at bounding box center [1062, 98] width 78 height 30
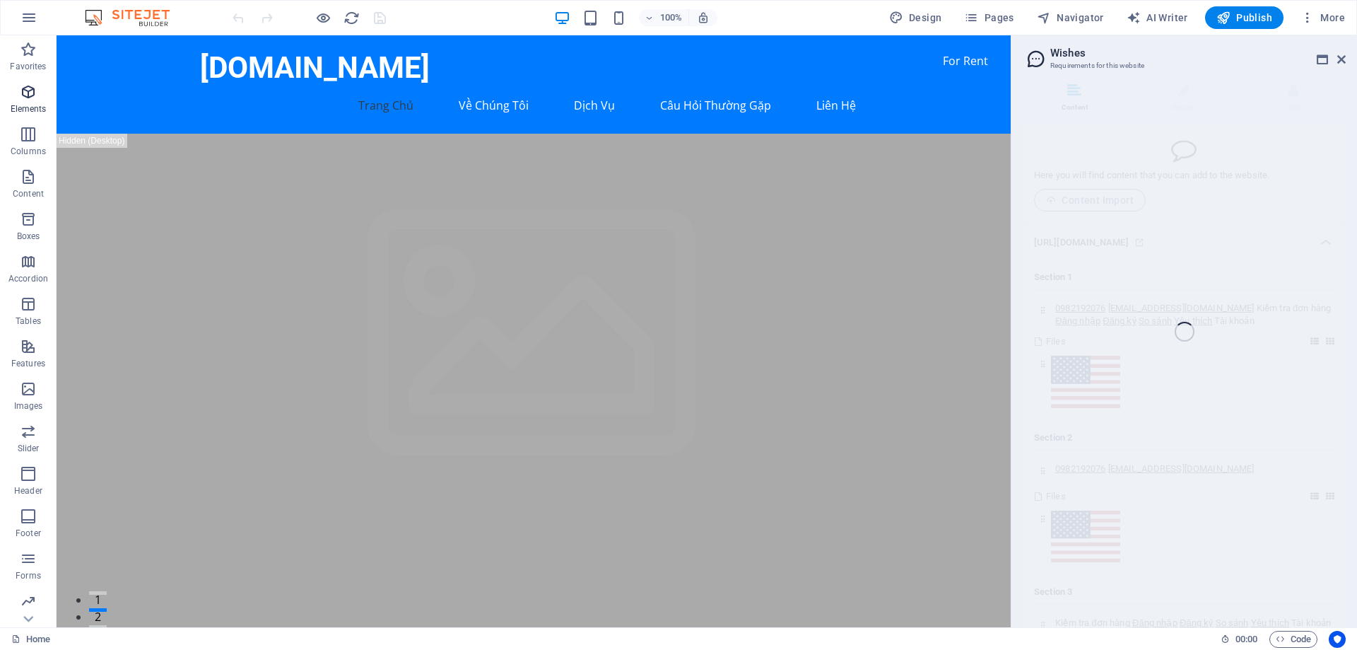
click at [33, 96] on icon "button" at bounding box center [28, 91] width 17 height 17
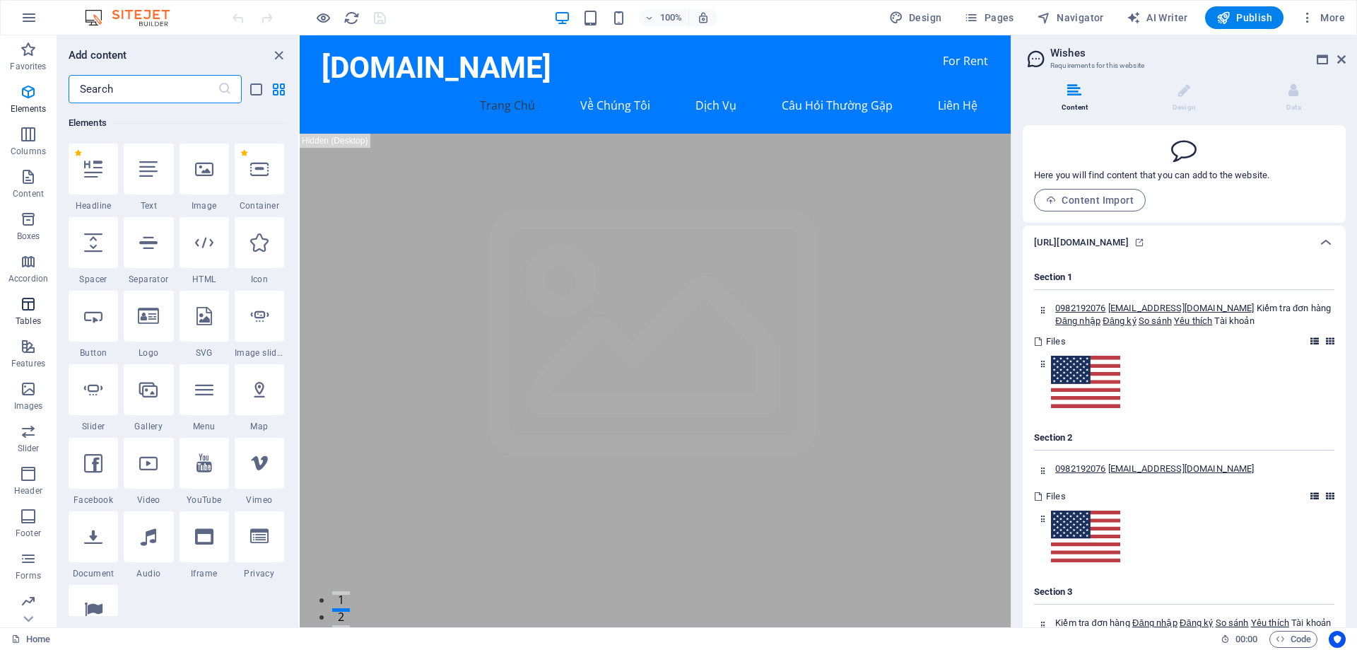
scroll to position [6701, 0]
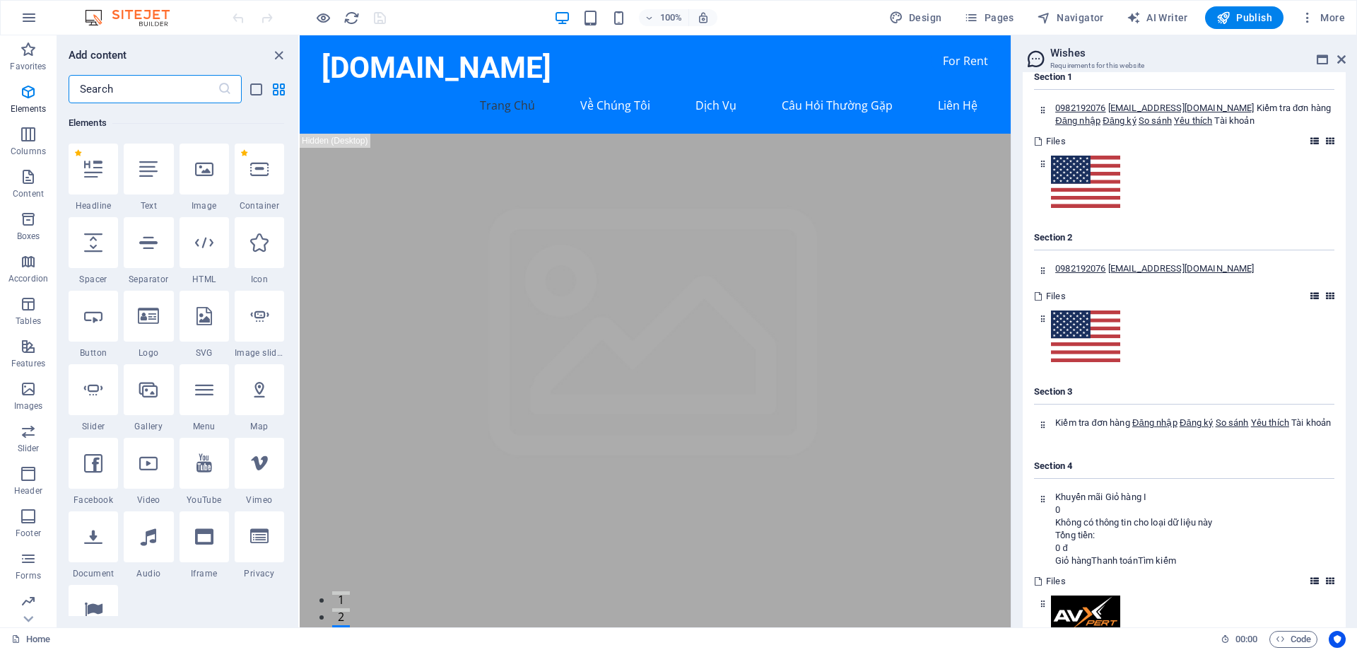
click at [132, 23] on img at bounding box center [134, 17] width 106 height 17
click at [88, 21] on img at bounding box center [134, 17] width 106 height 17
click at [28, 18] on icon "button" at bounding box center [28, 17] width 17 height 17
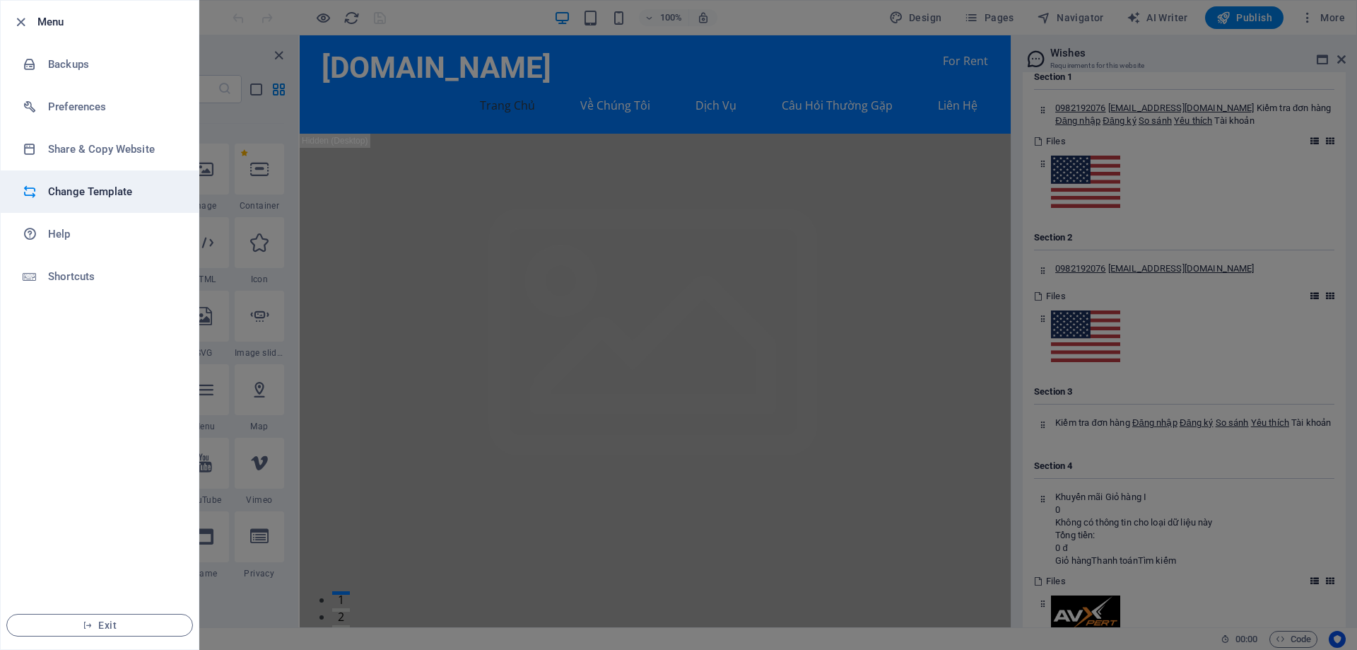
click at [118, 190] on h6 "Change Template" at bounding box center [113, 191] width 131 height 17
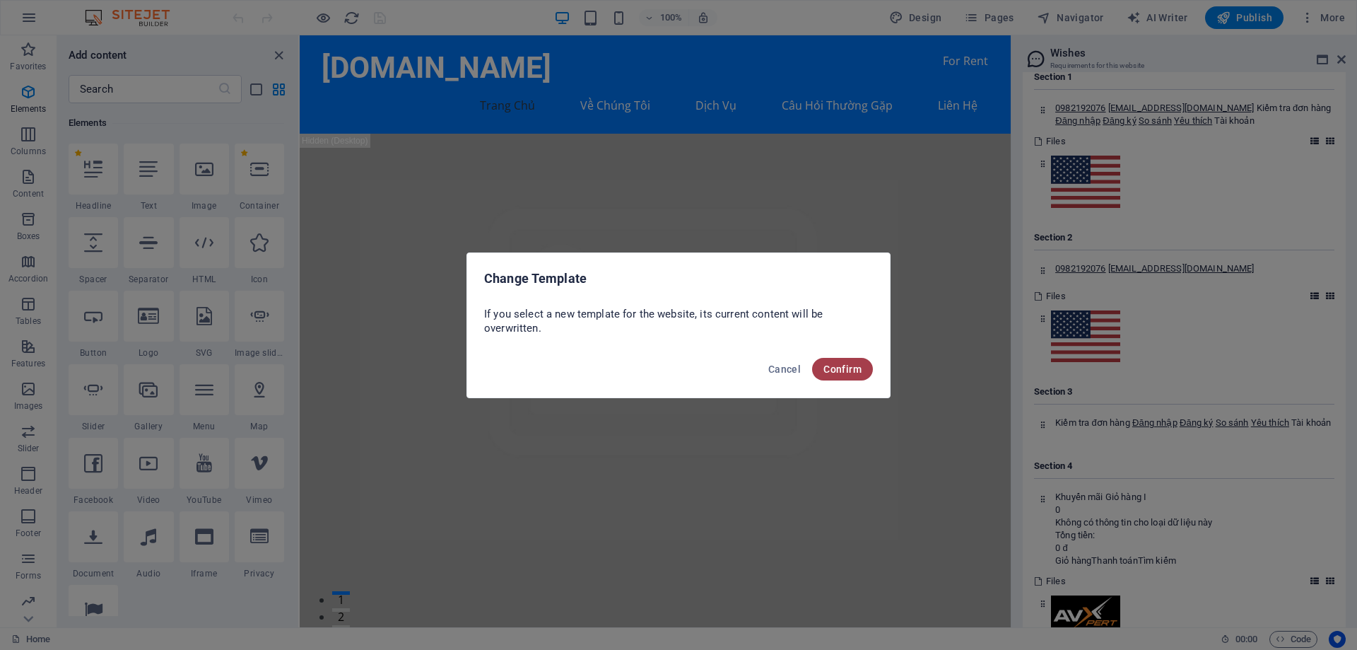
click at [840, 372] on span "Confirm" at bounding box center [842, 368] width 38 height 11
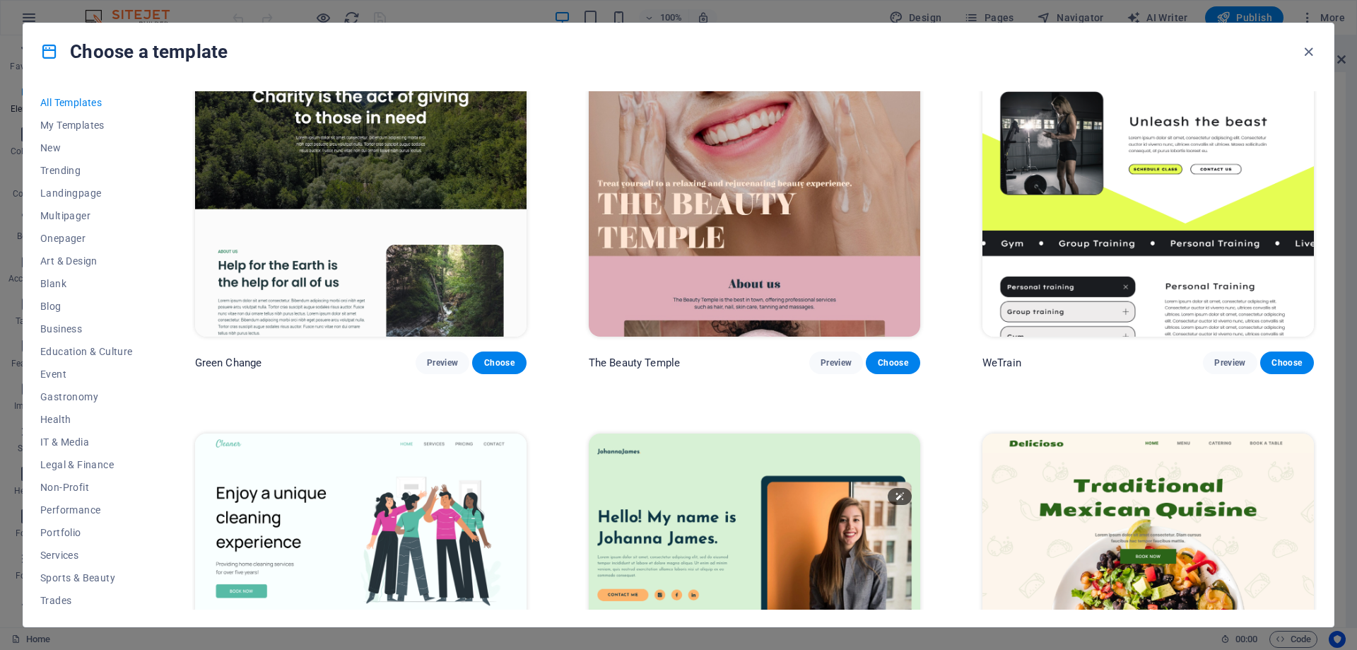
scroll to position [2545, 0]
